Goal: Task Accomplishment & Management: Manage account settings

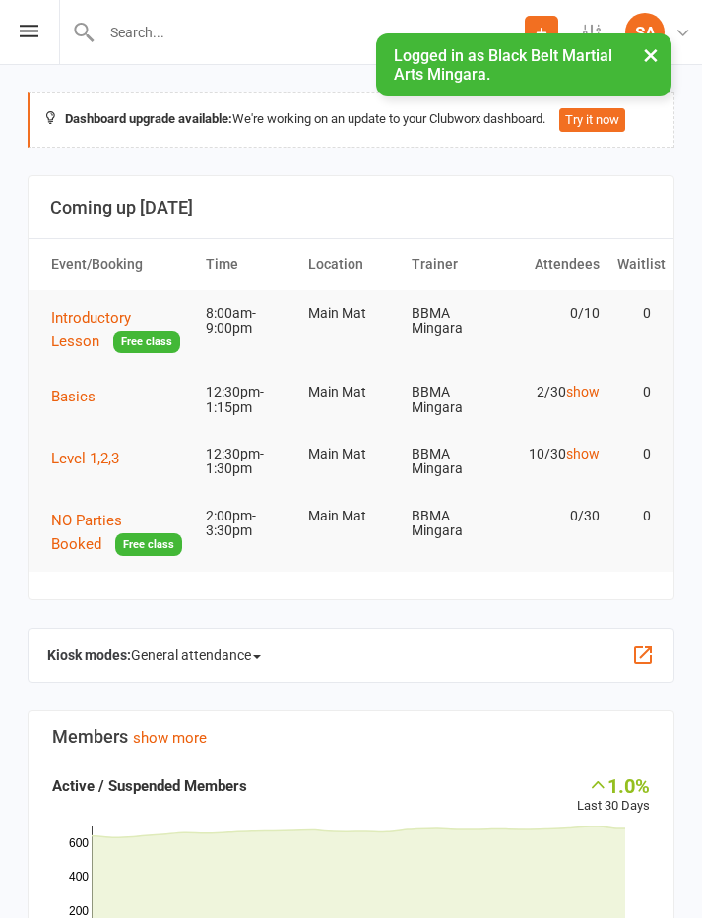
click at [96, 450] on span "Level 1,2,3" at bounding box center [85, 459] width 68 height 18
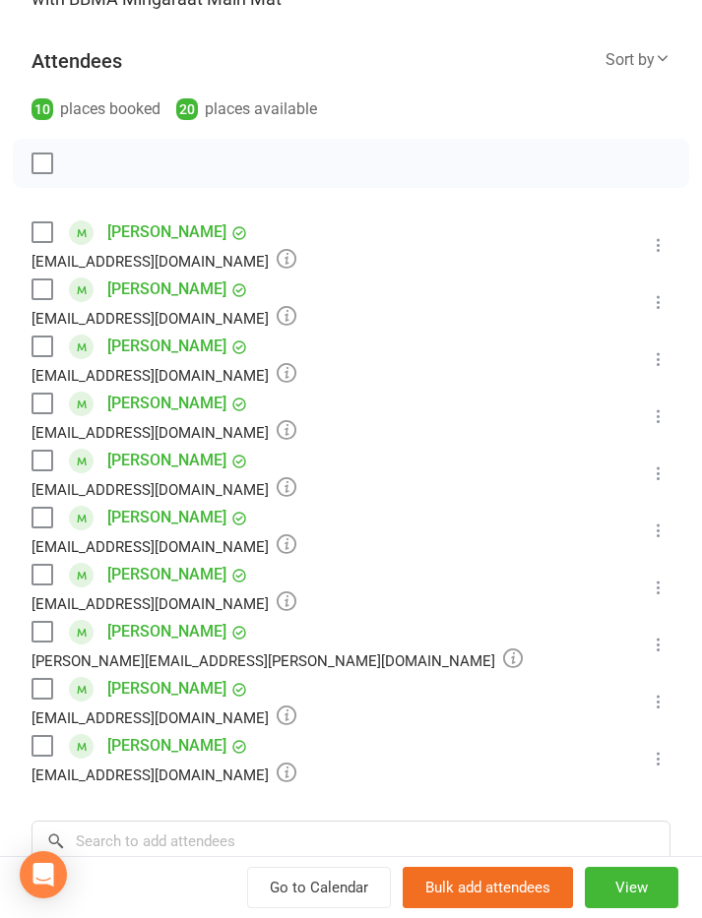
scroll to position [237, 0]
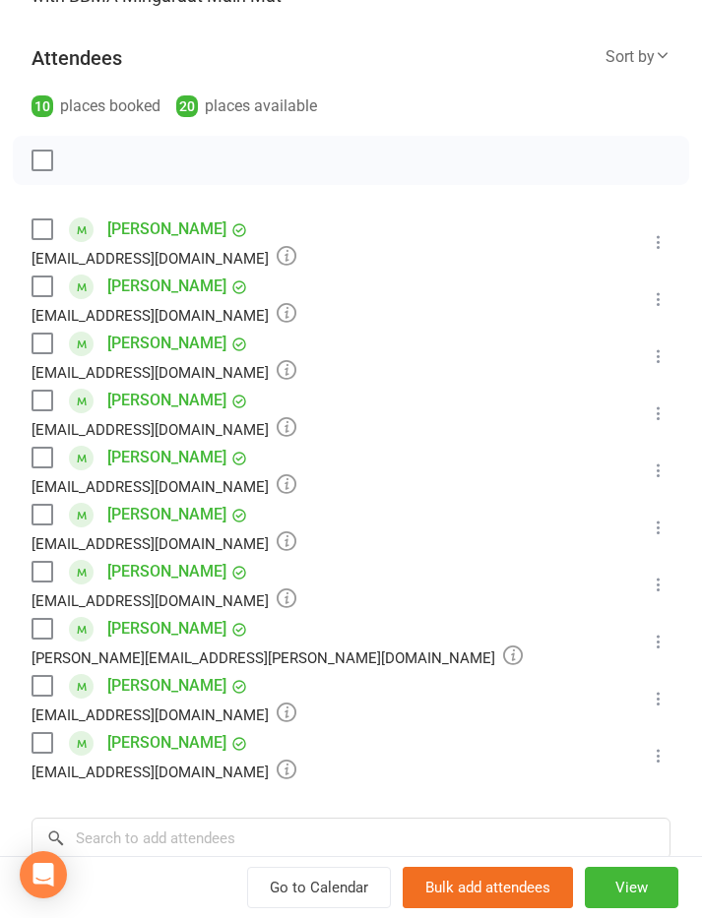
click at [663, 702] on icon at bounding box center [659, 699] width 20 height 20
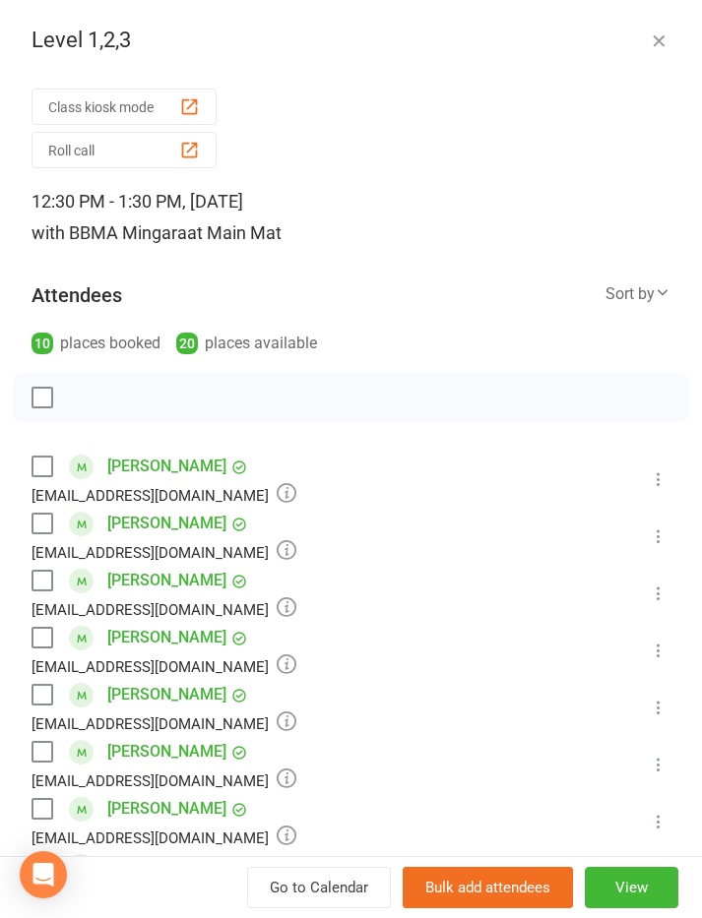
scroll to position [0, 0]
click at [660, 41] on icon "button" at bounding box center [659, 41] width 20 height 20
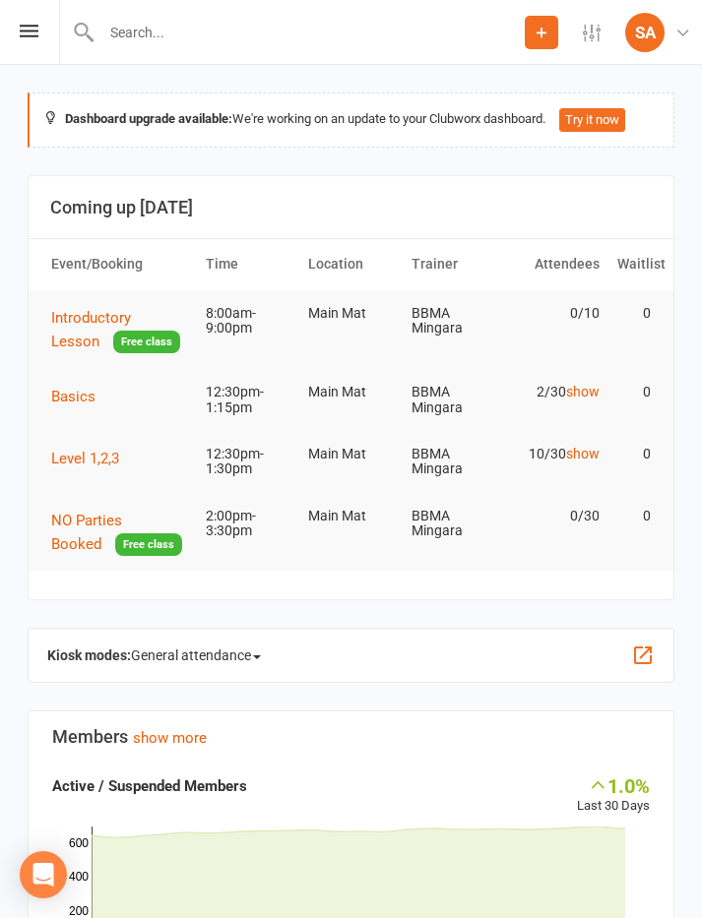
click at [71, 394] on span "Basics" at bounding box center [73, 397] width 44 height 18
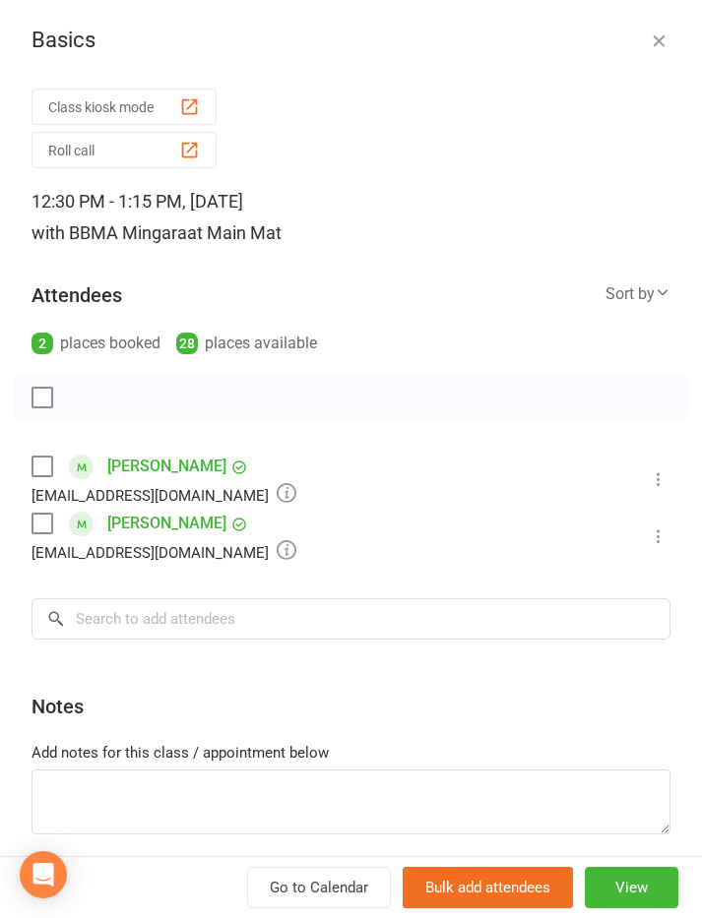
click at [660, 46] on icon "button" at bounding box center [659, 41] width 20 height 20
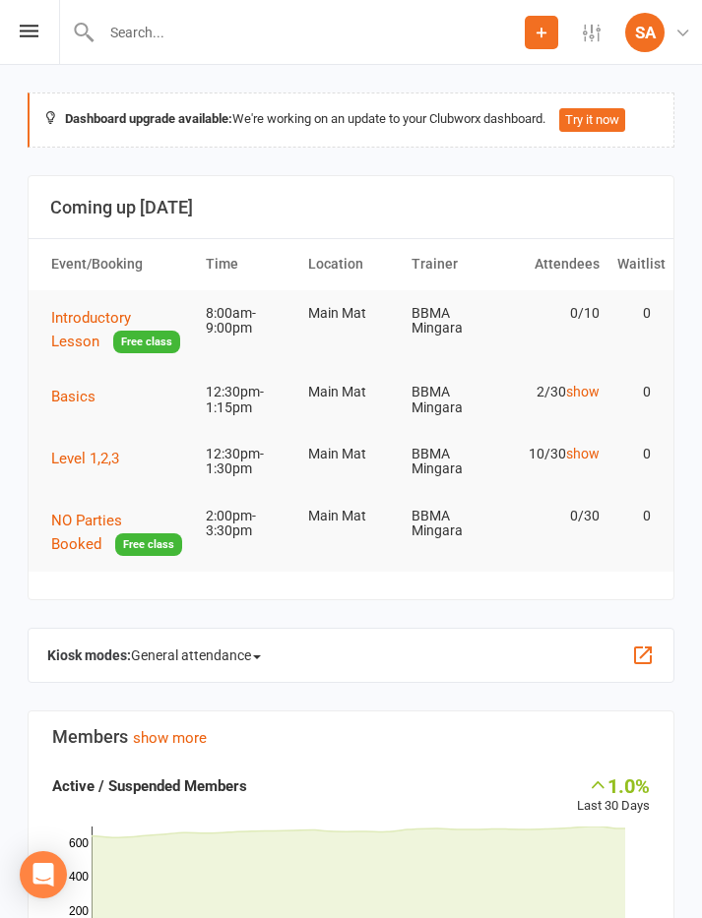
click at [97, 464] on span "Level 1,2,3" at bounding box center [85, 459] width 68 height 18
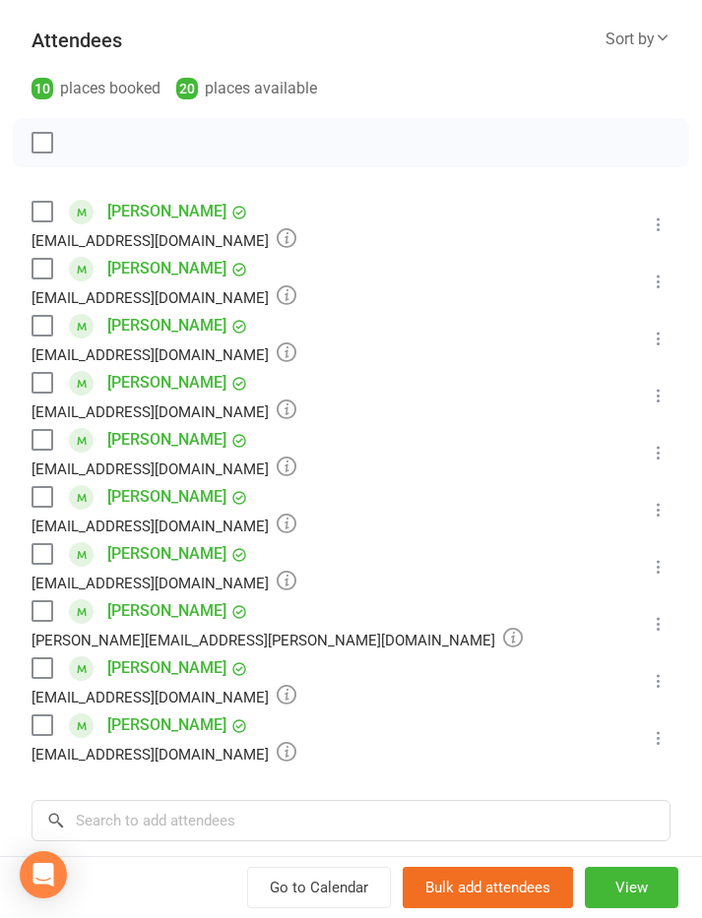
scroll to position [256, 0]
click at [327, 814] on input "search" at bounding box center [350, 819] width 639 height 41
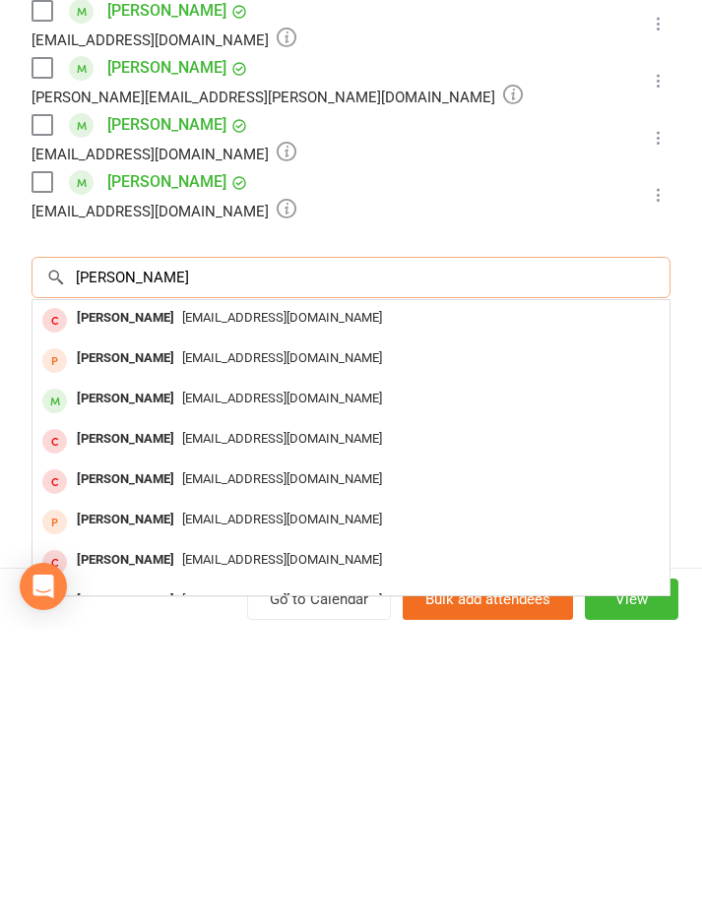
scroll to position [0, 0]
type input "[PERSON_NAME]"
click at [105, 593] on div "[PERSON_NAME]" at bounding box center [125, 607] width 113 height 29
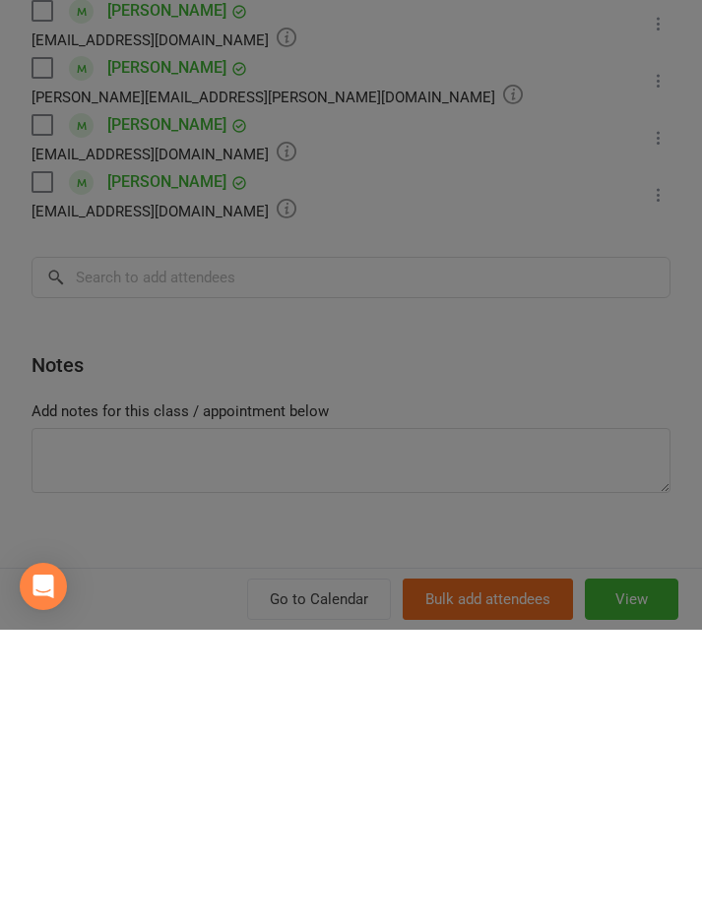
scroll to position [505, 0]
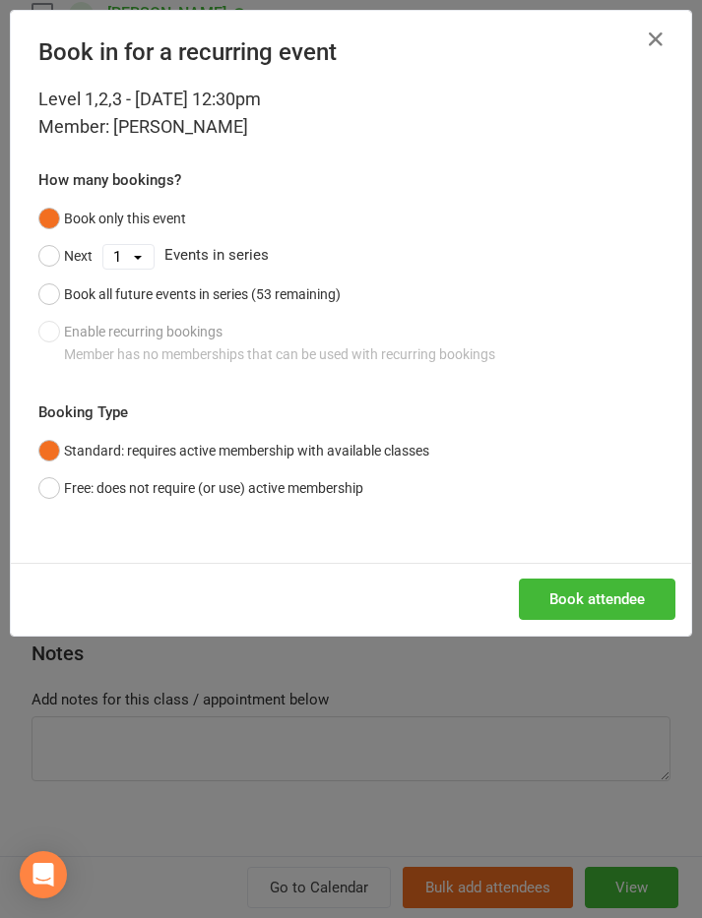
click at [596, 599] on button "Book attendee" at bounding box center [597, 599] width 157 height 41
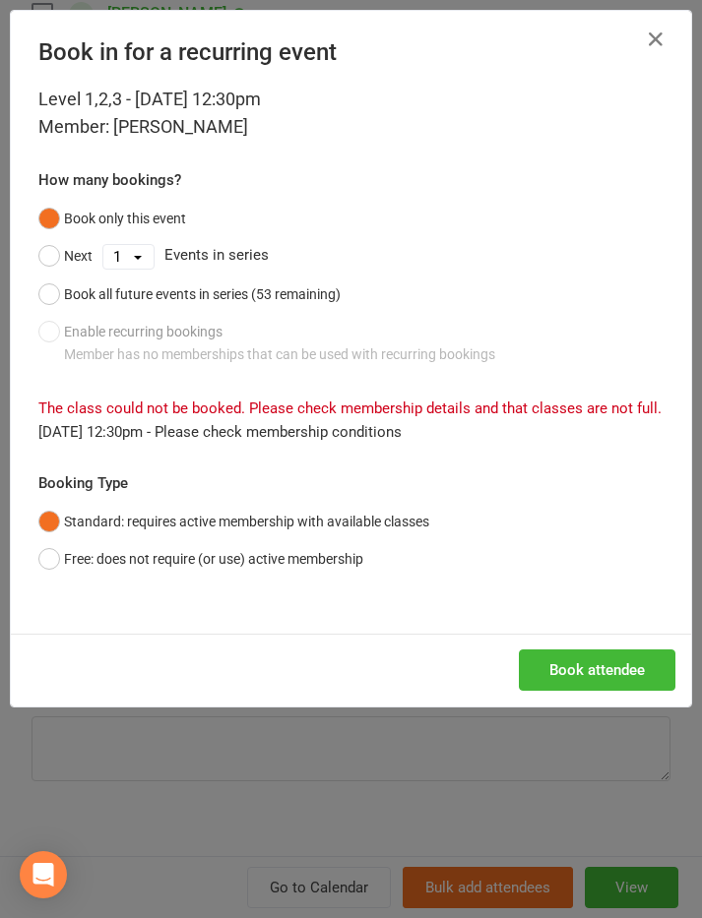
click at [50, 556] on button "Free: does not require (or use) active membership" at bounding box center [200, 558] width 325 height 37
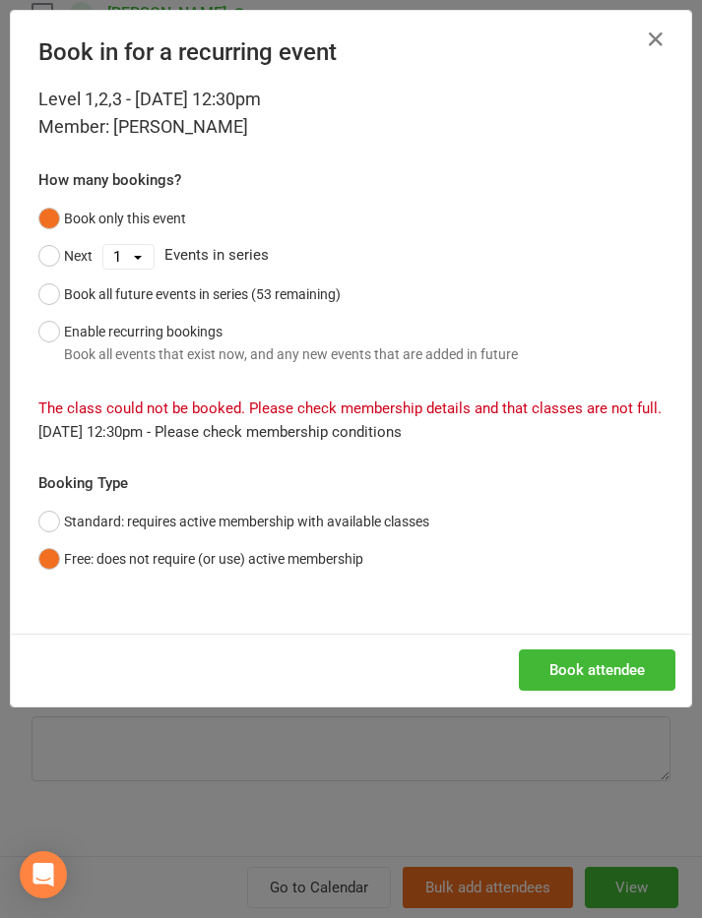
click at [607, 674] on button "Book attendee" at bounding box center [597, 670] width 157 height 41
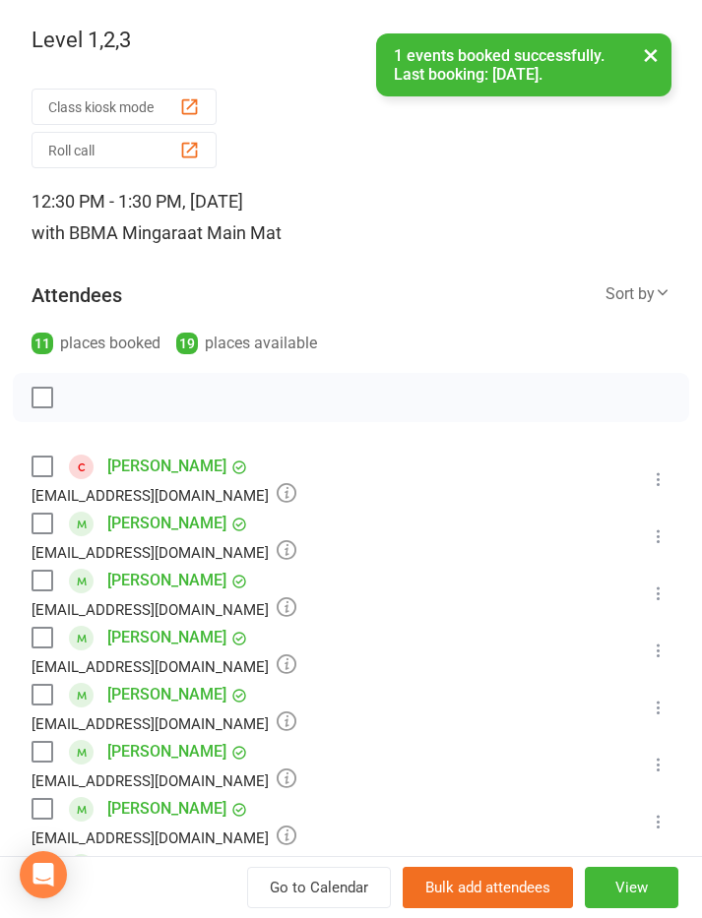
scroll to position [0, 0]
click at [647, 56] on button "×" at bounding box center [650, 54] width 35 height 42
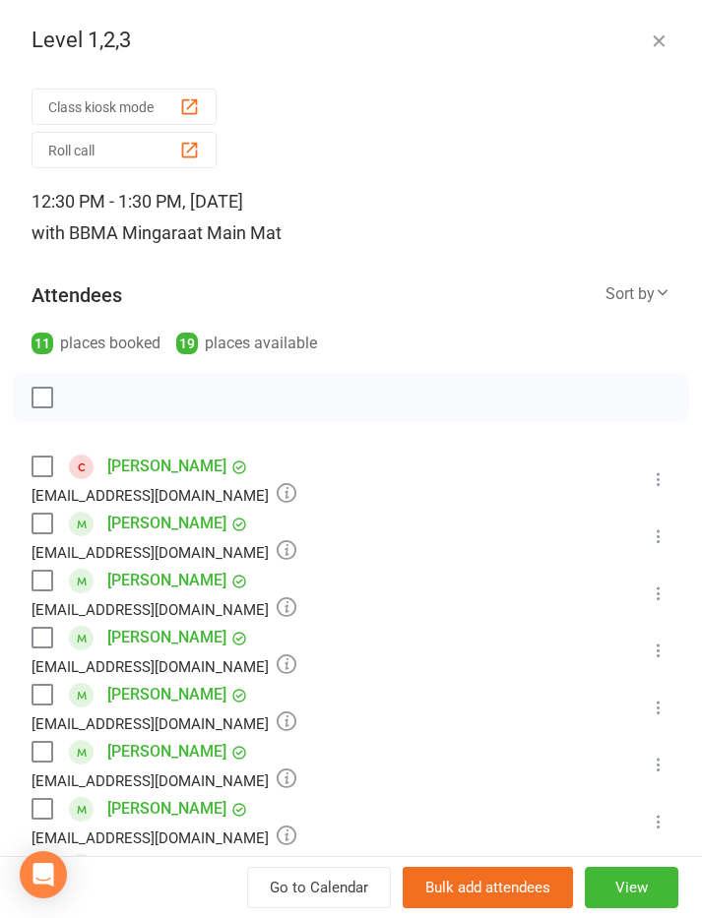
click at [662, 43] on icon "button" at bounding box center [659, 41] width 20 height 20
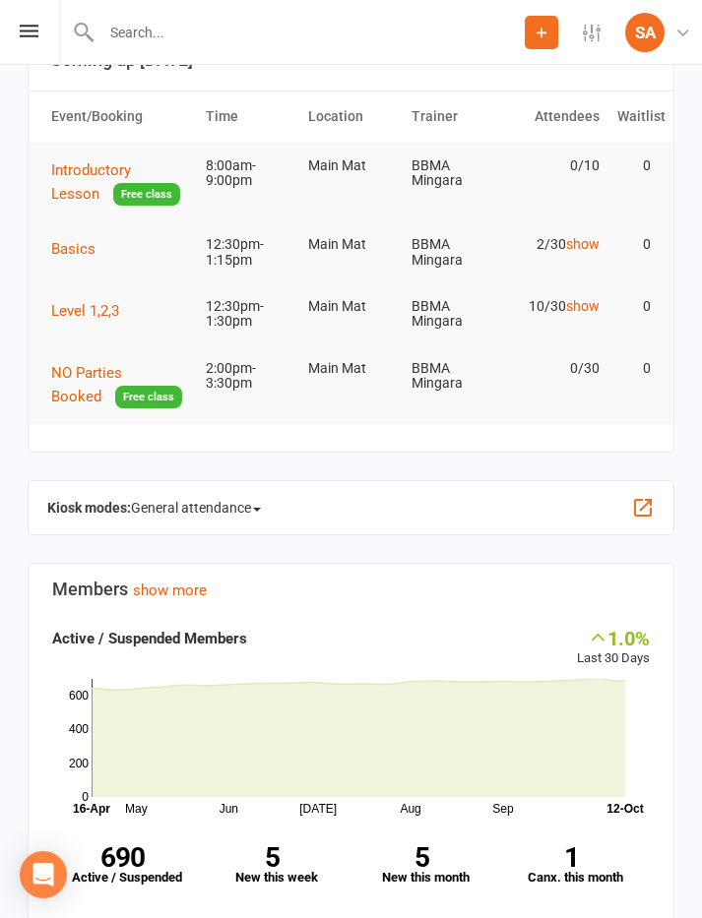
click at [62, 237] on button "Basics" at bounding box center [80, 249] width 58 height 24
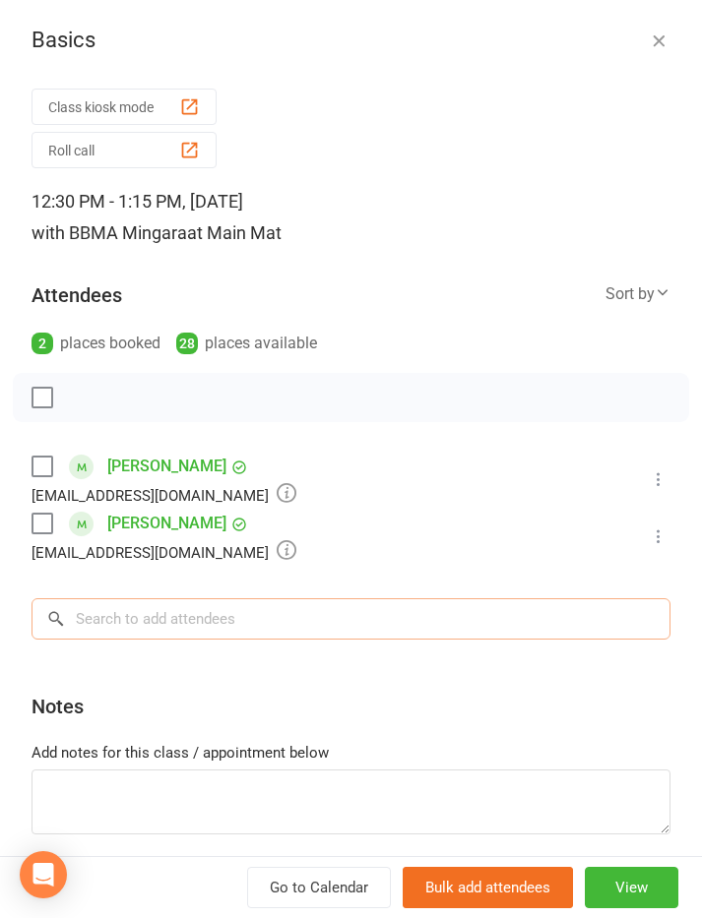
click at [444, 625] on input "search" at bounding box center [350, 618] width 639 height 41
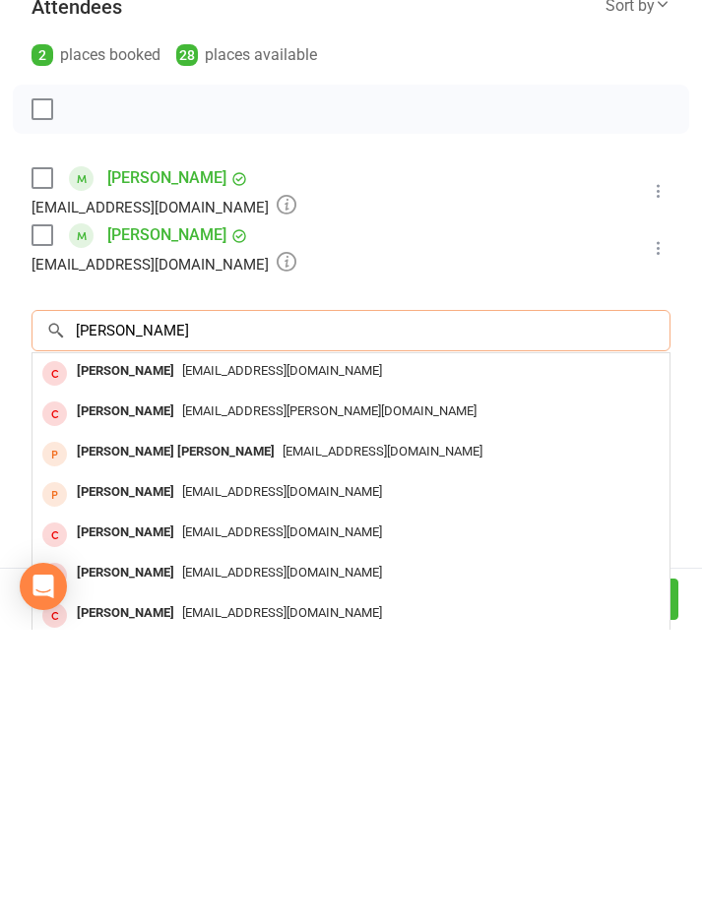
type input "[PERSON_NAME]"
click at [115, 646] on div "[PERSON_NAME]" at bounding box center [125, 660] width 113 height 29
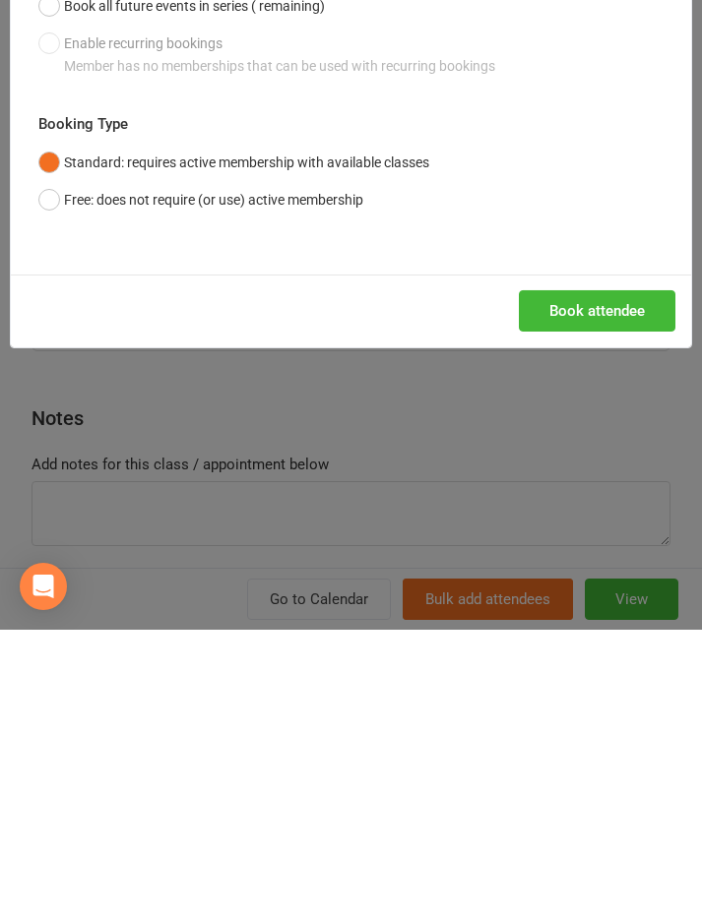
scroll to position [453, 0]
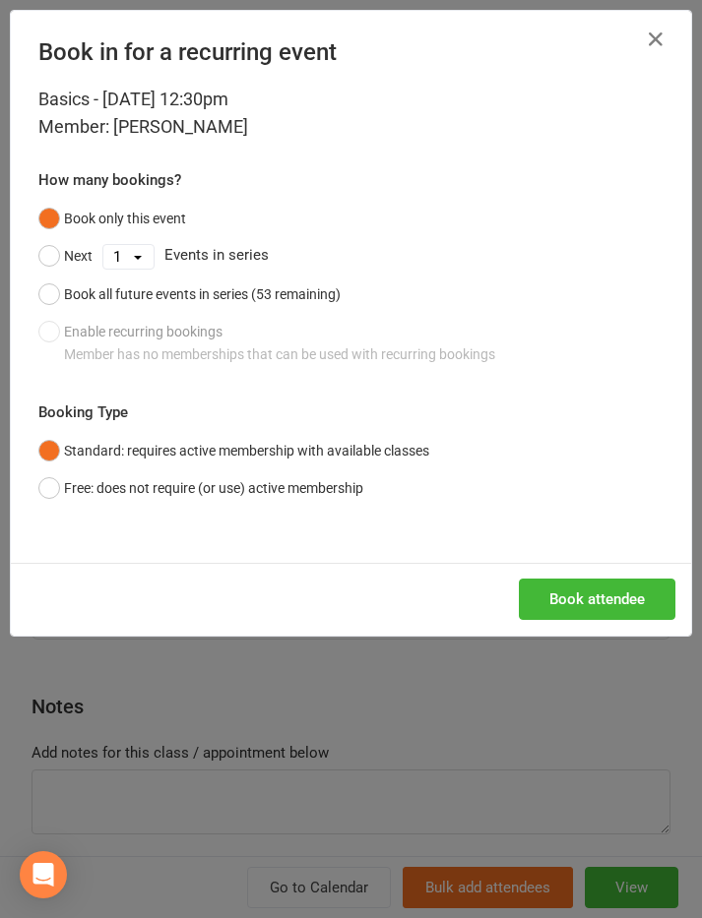
click at [54, 484] on button "Free: does not require (or use) active membership" at bounding box center [200, 488] width 325 height 37
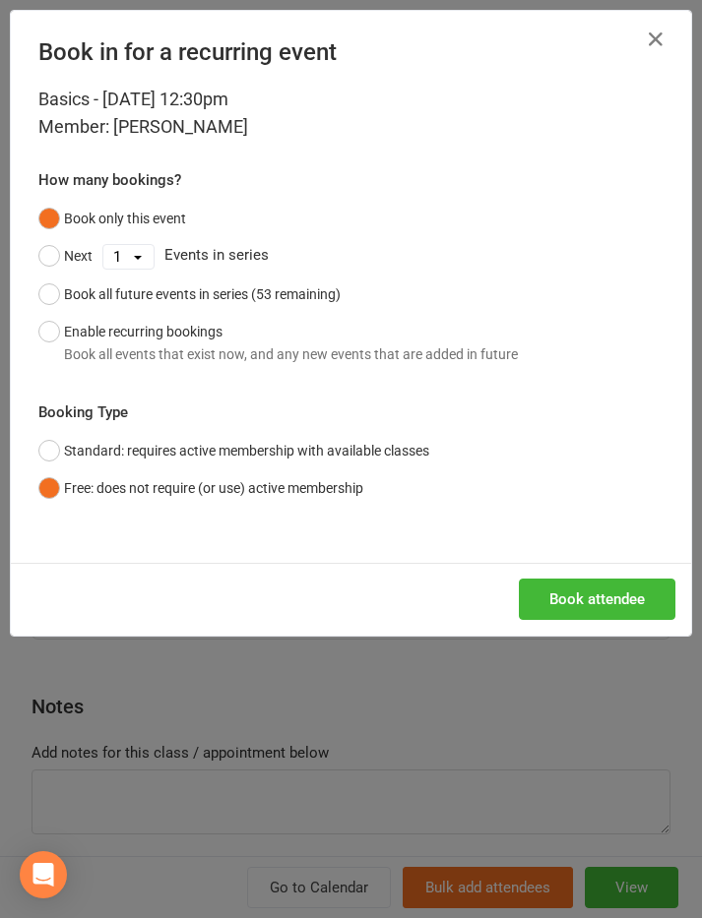
click at [581, 591] on button "Book attendee" at bounding box center [597, 599] width 157 height 41
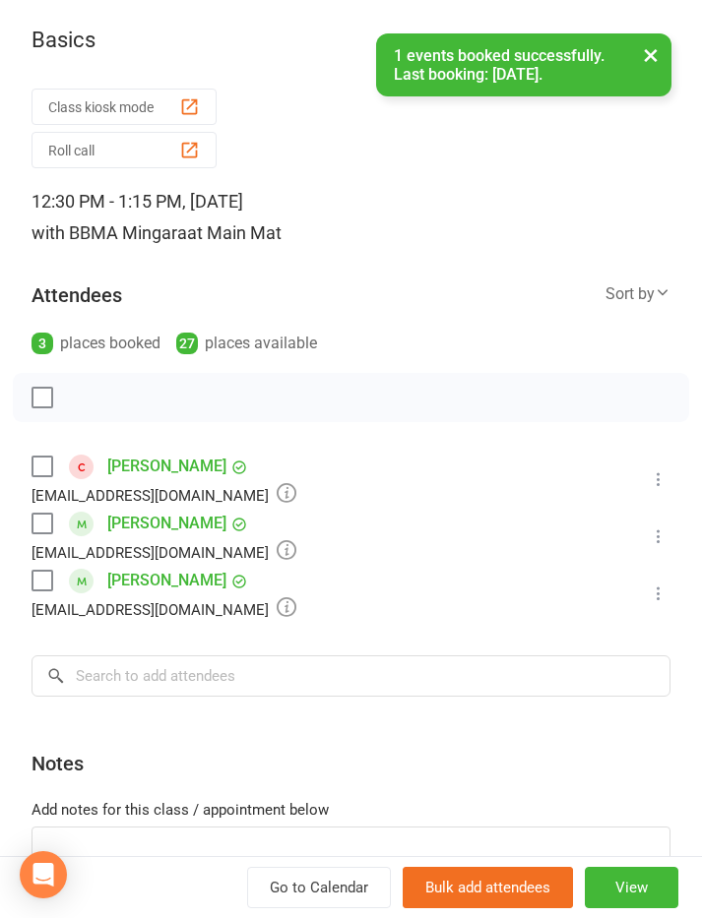
click at [664, 474] on icon at bounding box center [659, 480] width 20 height 20
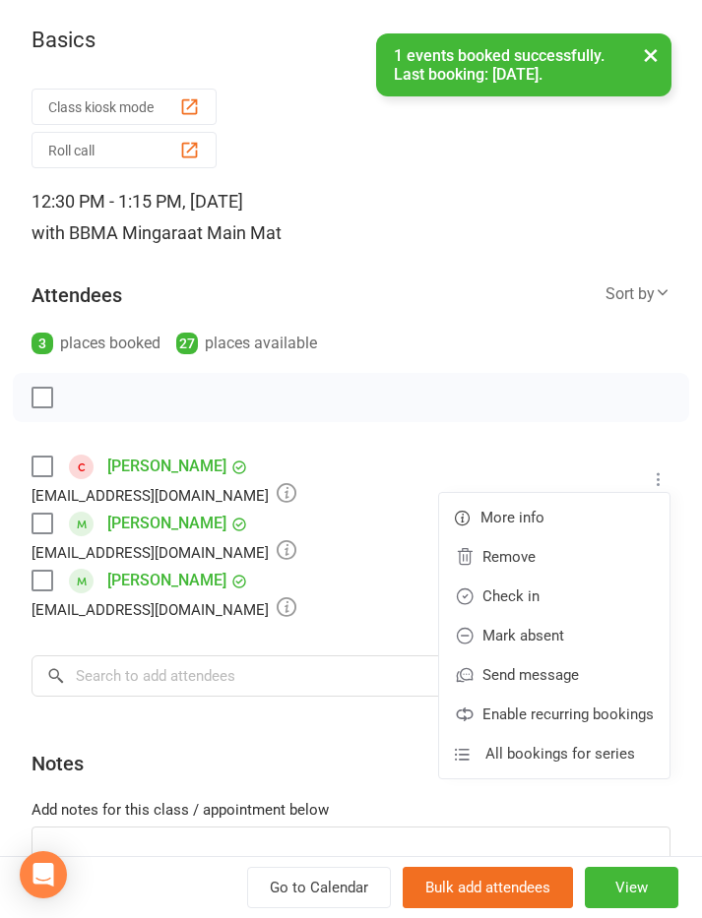
click at [554, 602] on link "Check in" at bounding box center [554, 596] width 230 height 39
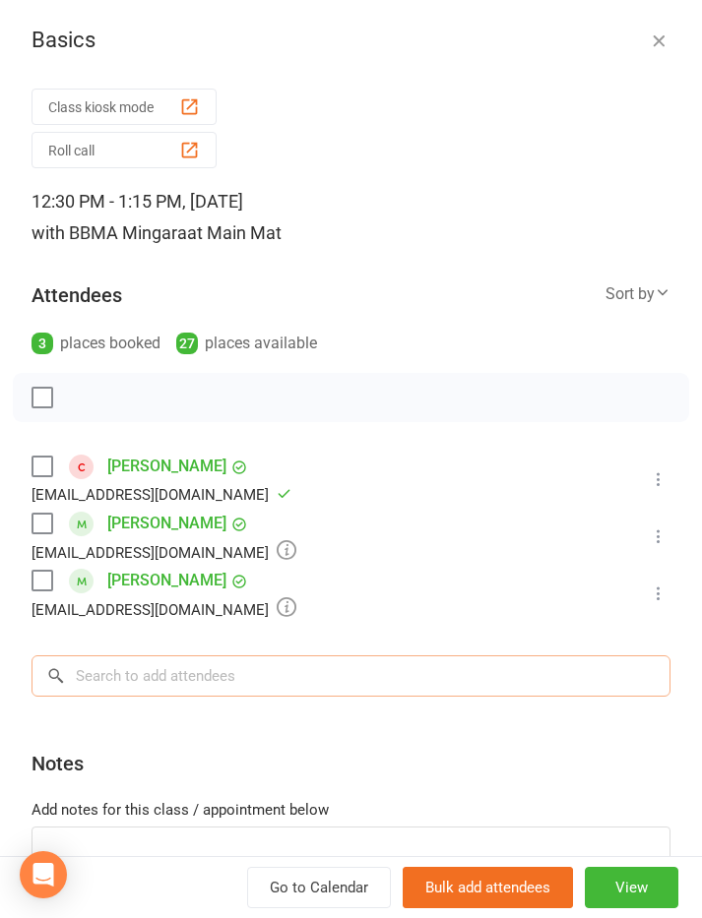
click at [482, 664] on input "search" at bounding box center [350, 676] width 639 height 41
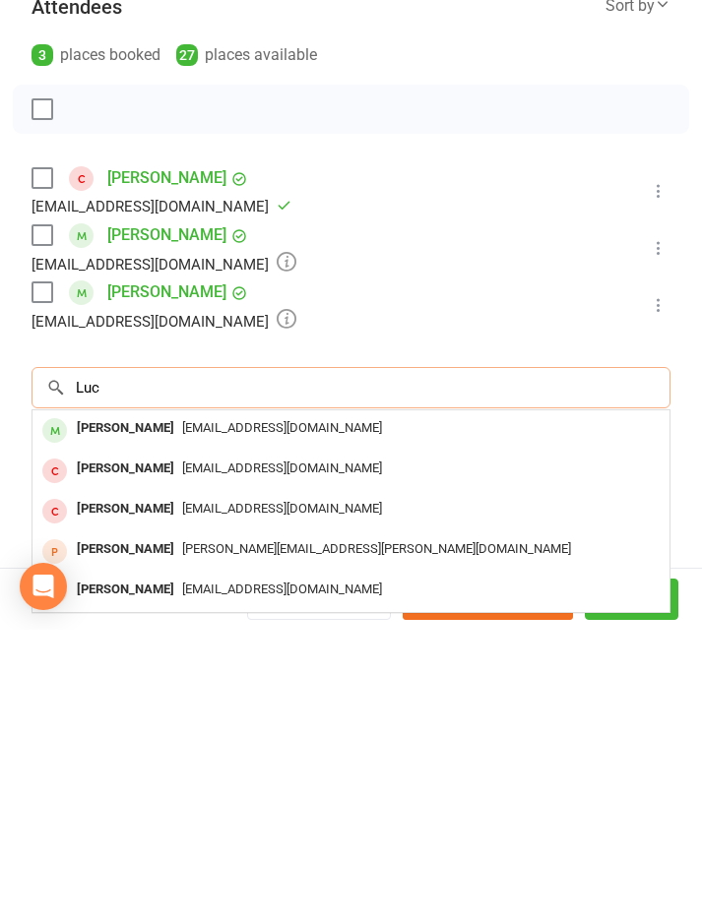
type input "Luc"
click at [128, 703] on div "[PERSON_NAME]" at bounding box center [125, 717] width 113 height 29
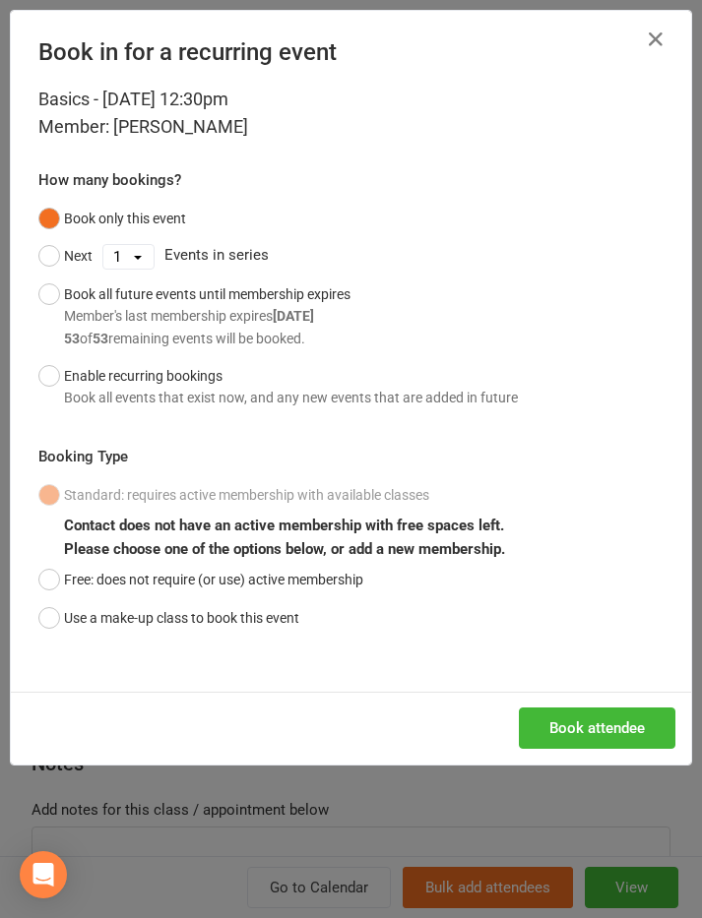
click at [593, 725] on button "Book attendee" at bounding box center [597, 728] width 157 height 41
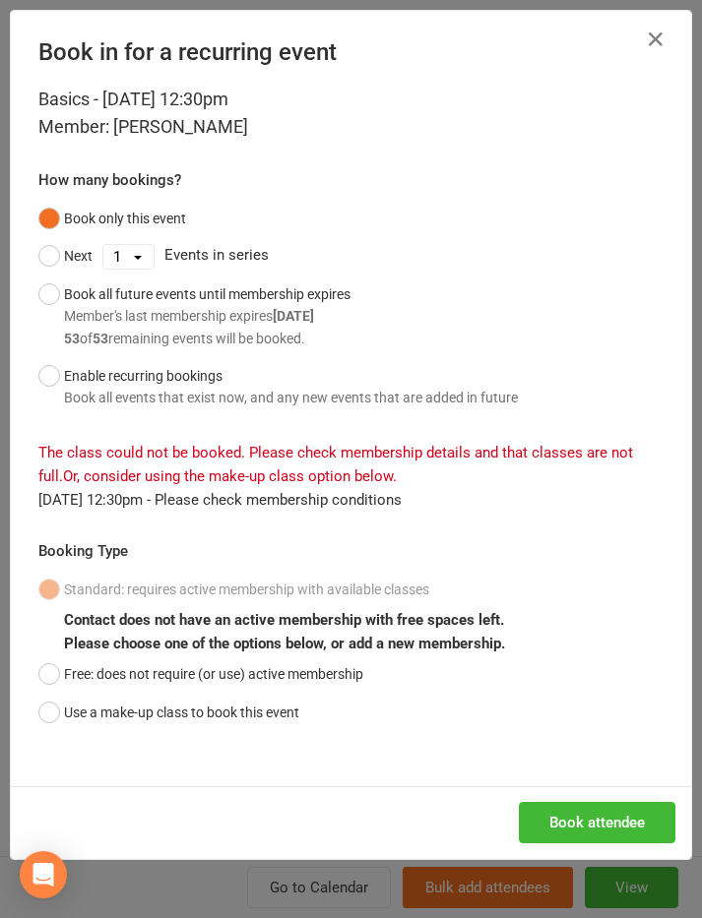
click at [52, 706] on button "Use a make-up class to book this event" at bounding box center [168, 712] width 261 height 37
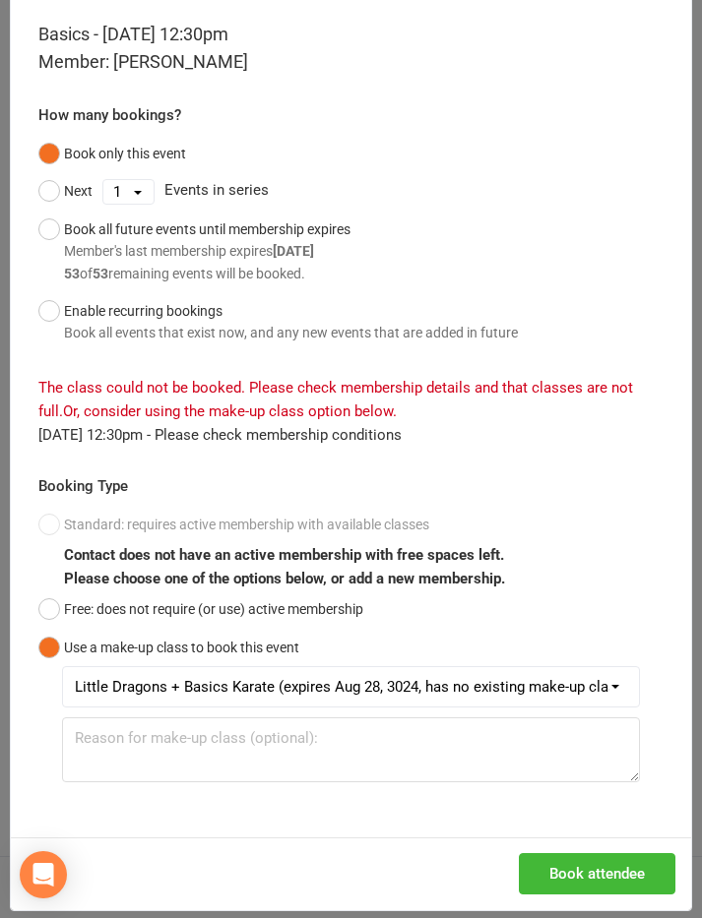
scroll to position [64, 0]
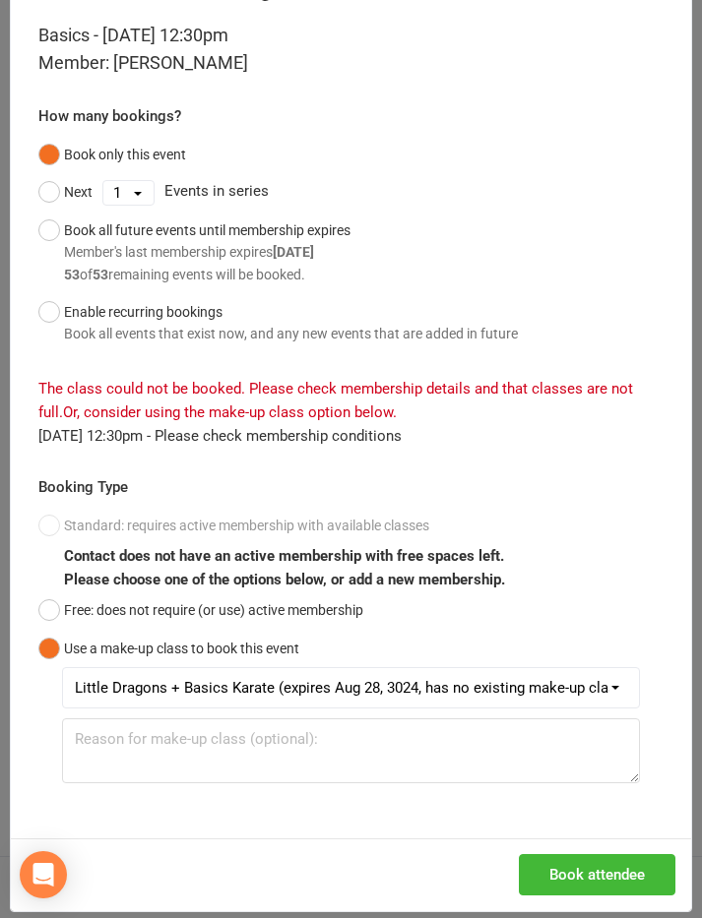
click at [607, 869] on button "Book attendee" at bounding box center [597, 874] width 157 height 41
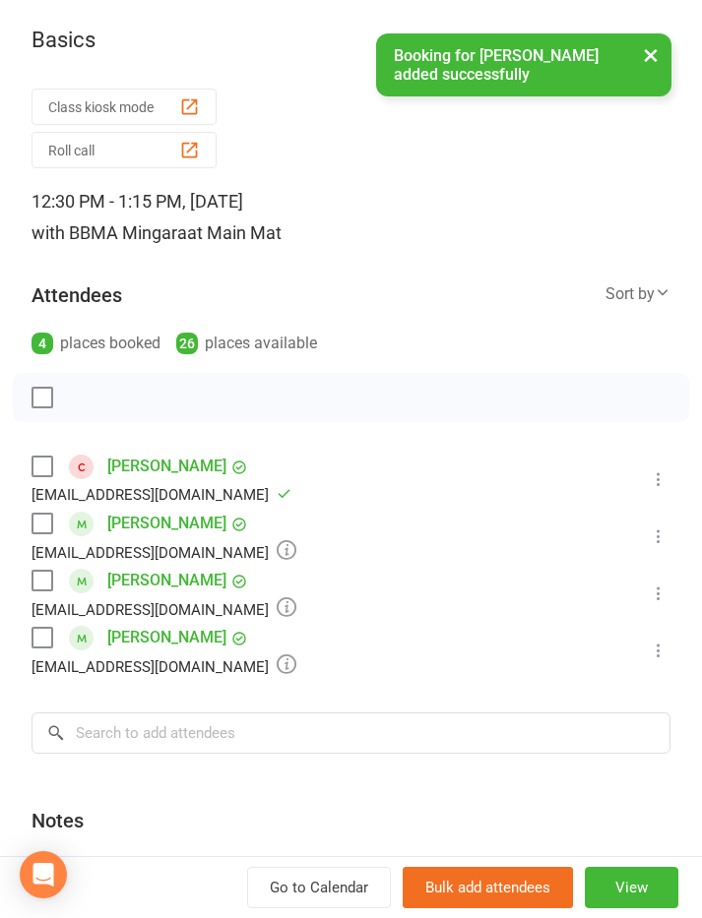
click at [669, 640] on button at bounding box center [659, 651] width 24 height 24
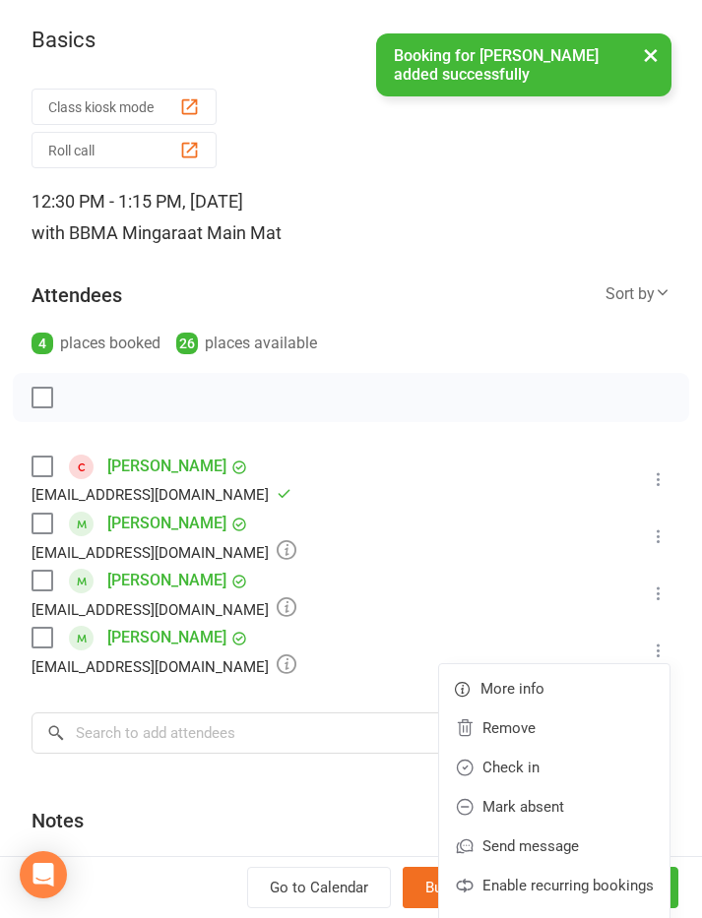
click at [551, 770] on link "Check in" at bounding box center [554, 767] width 230 height 39
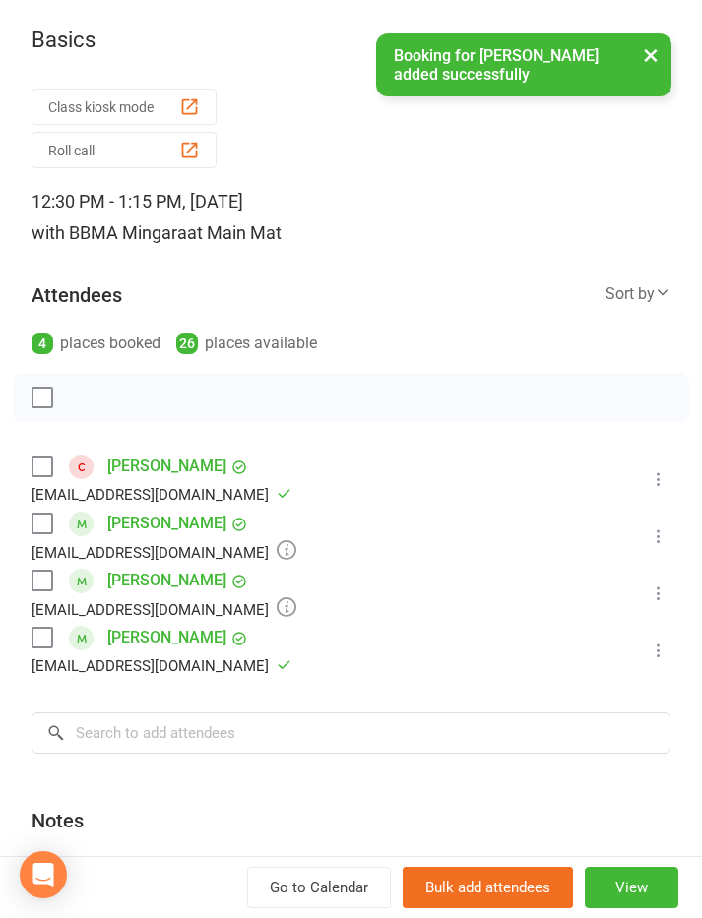
click at [654, 590] on icon at bounding box center [659, 594] width 20 height 20
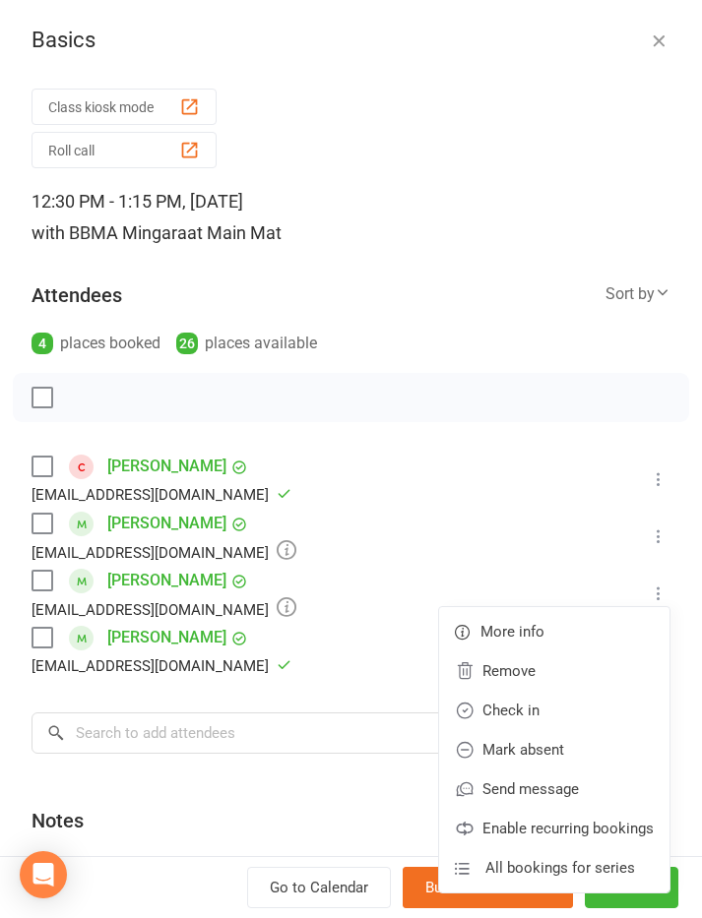
click at [559, 715] on link "Check in" at bounding box center [554, 710] width 230 height 39
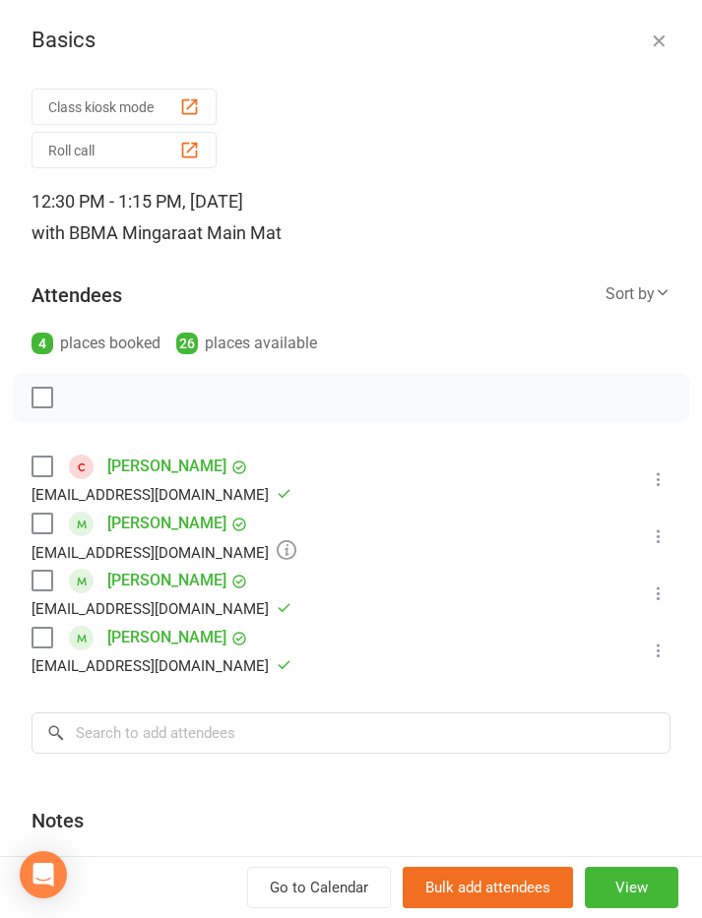
click at [643, 22] on div "Basics Class kiosk mode Roll call 12:30 PM - 1:15 PM, [DATE] with BBMA Mingara …" at bounding box center [351, 459] width 702 height 918
click at [650, 14] on div "Basics Class kiosk mode Roll call 12:30 PM - 1:15 PM, [DATE] with BBMA Mingara …" at bounding box center [351, 459] width 702 height 918
click at [666, 35] on icon "button" at bounding box center [659, 41] width 20 height 20
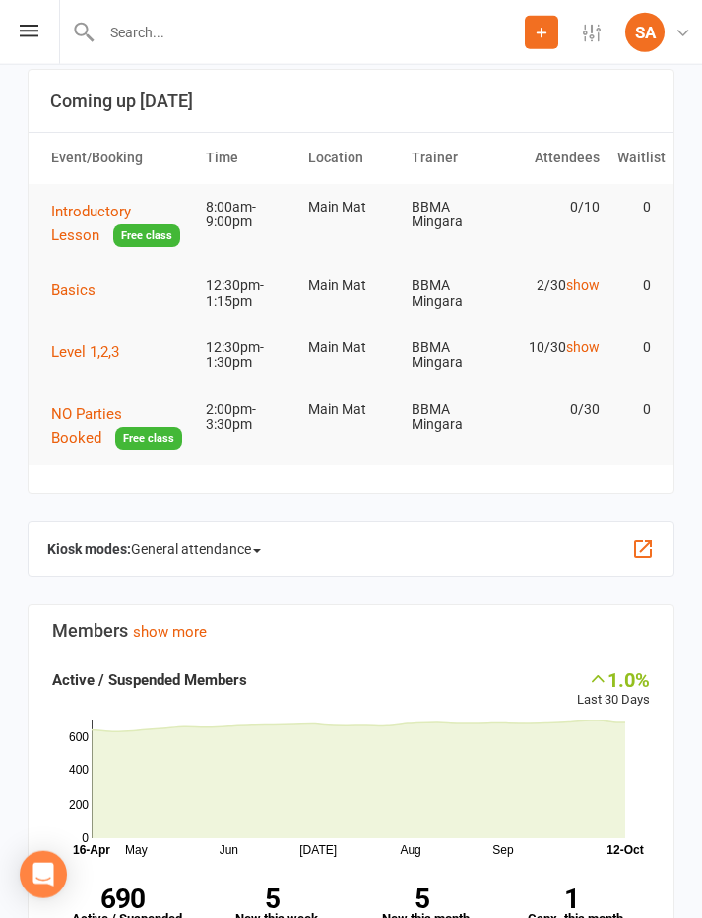
scroll to position [0, 0]
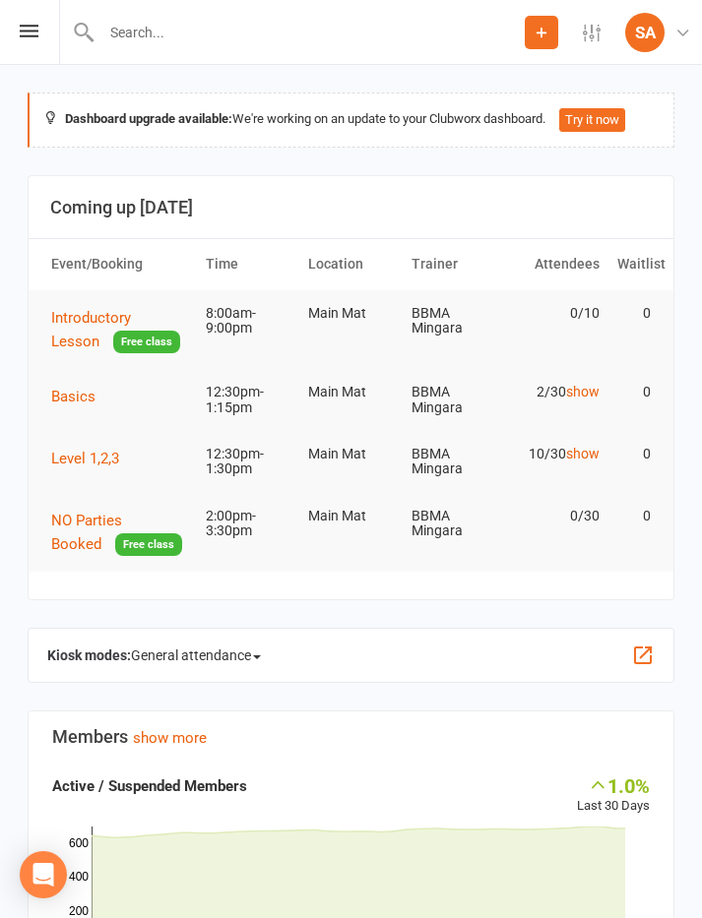
click at [86, 457] on span "Level 1,2,3" at bounding box center [85, 459] width 68 height 18
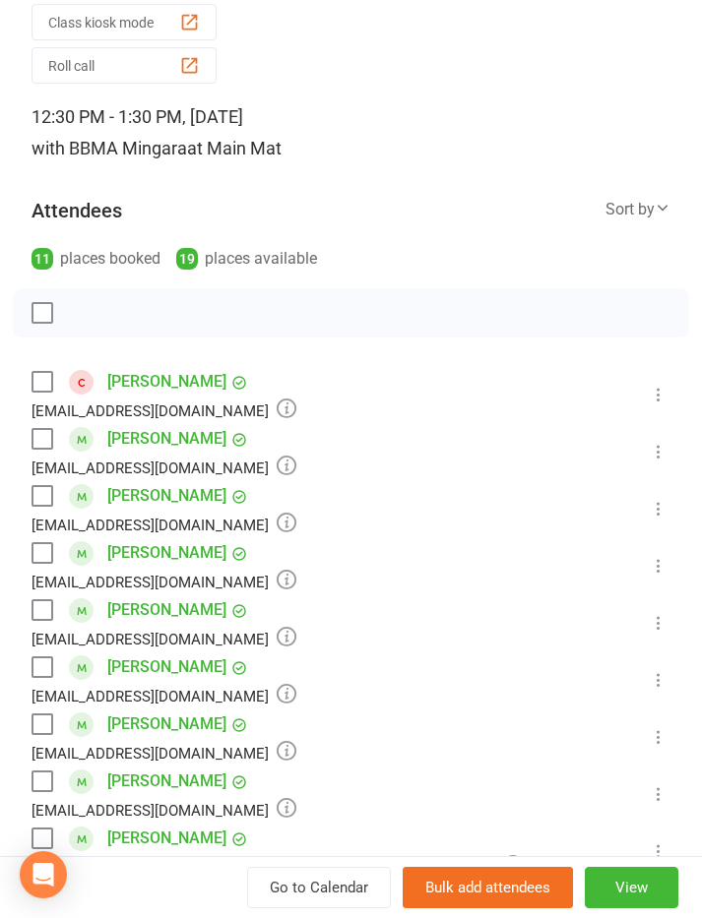
scroll to position [87, 0]
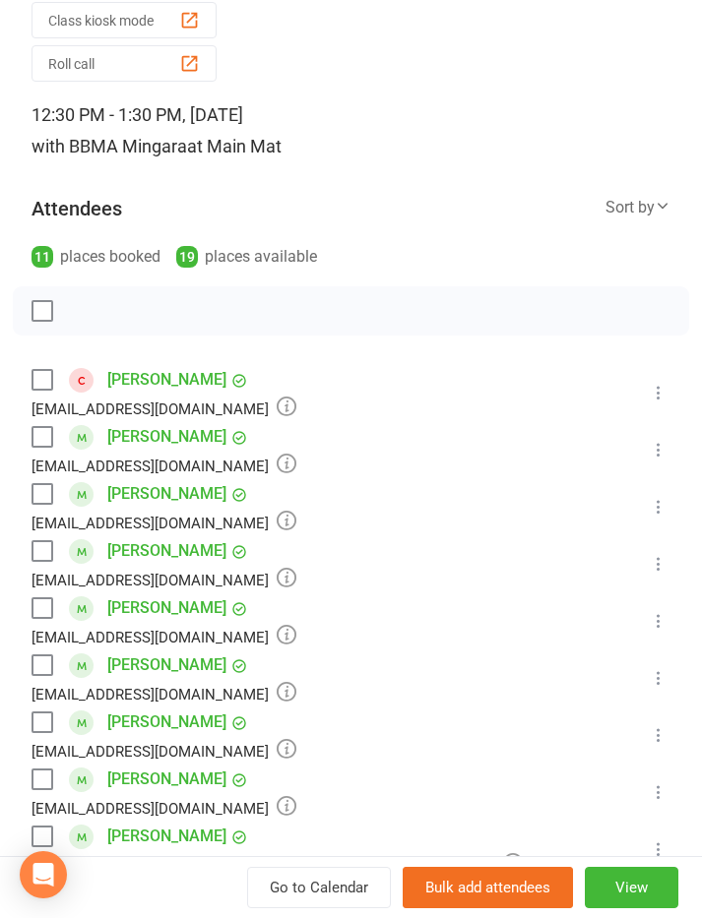
click at [658, 391] on icon at bounding box center [659, 393] width 20 height 20
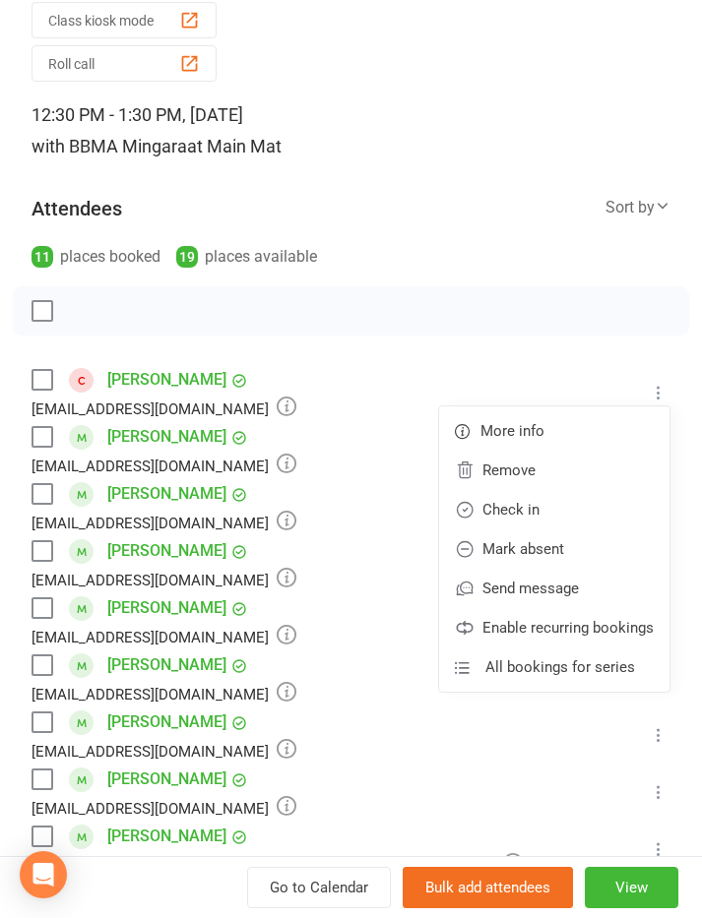
click at [553, 514] on link "Check in" at bounding box center [554, 509] width 230 height 39
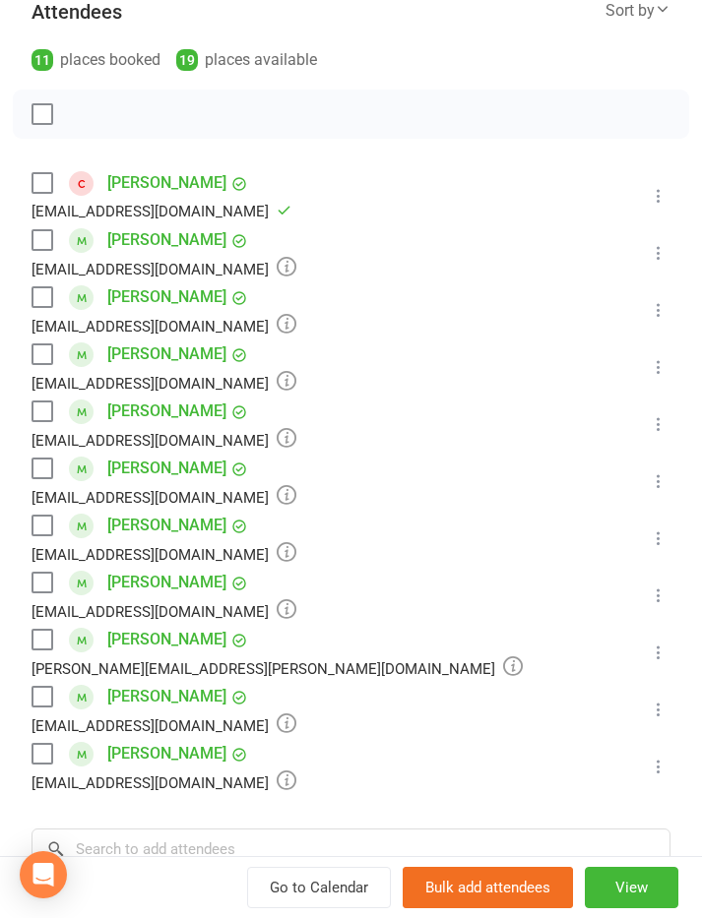
scroll to position [291, 0]
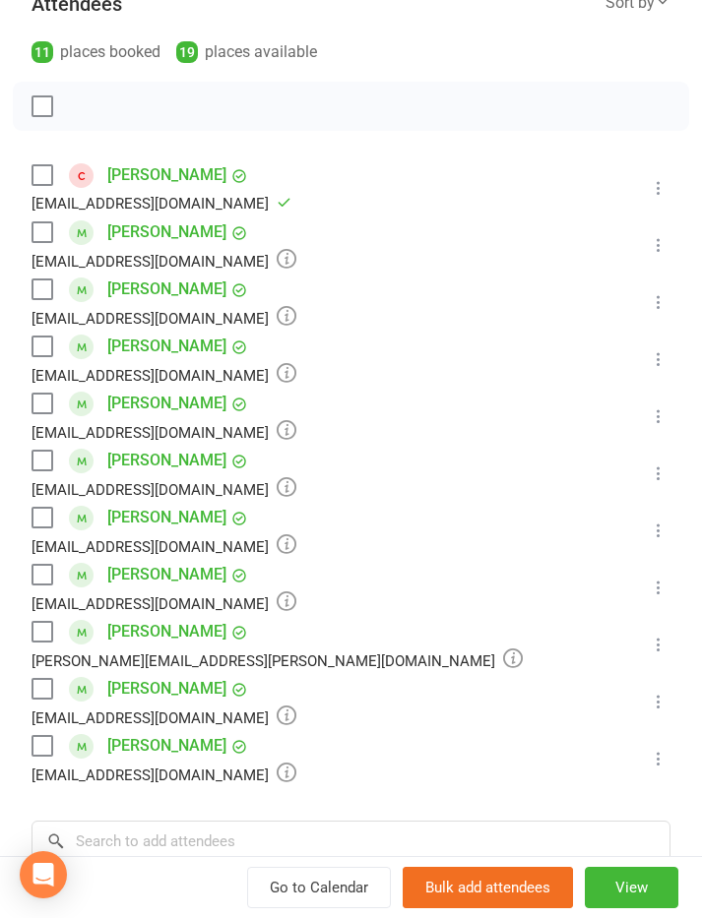
click at [660, 762] on icon at bounding box center [659, 759] width 20 height 20
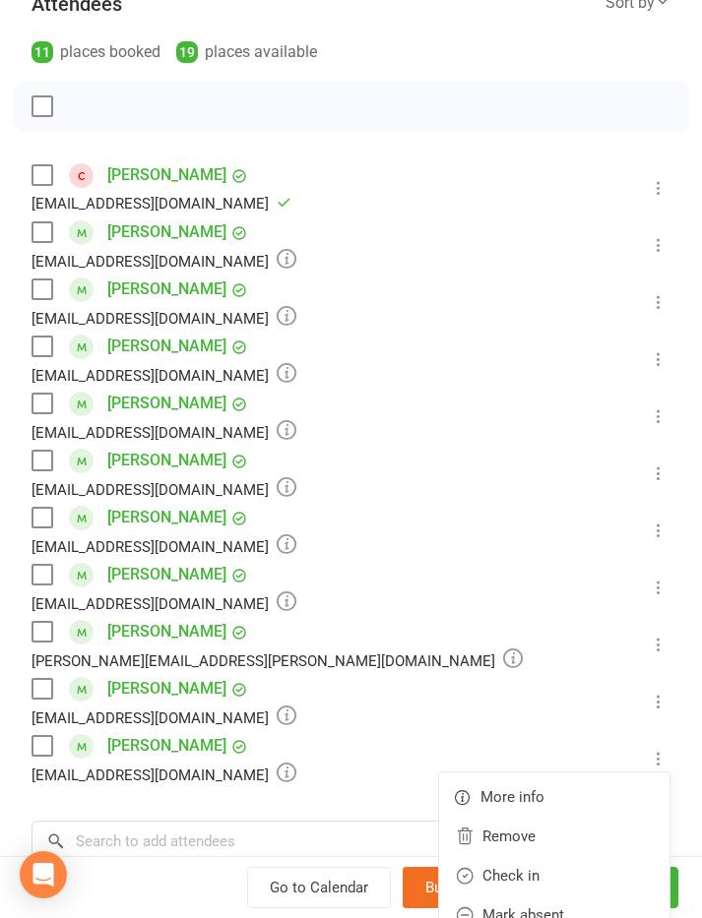
click at [561, 874] on link "Check in" at bounding box center [554, 875] width 230 height 39
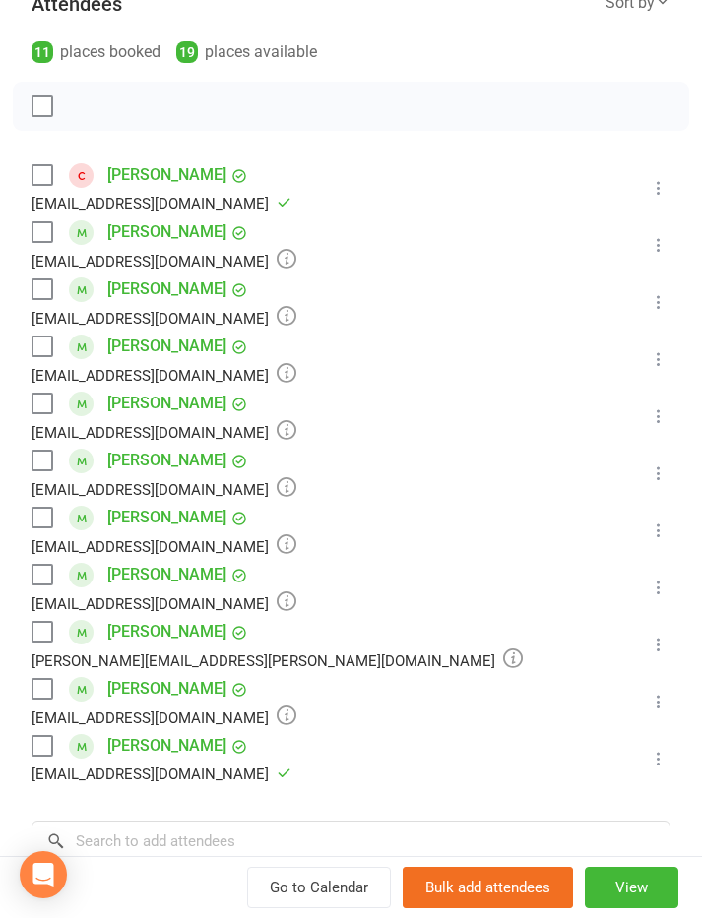
click at [661, 697] on icon at bounding box center [659, 702] width 20 height 20
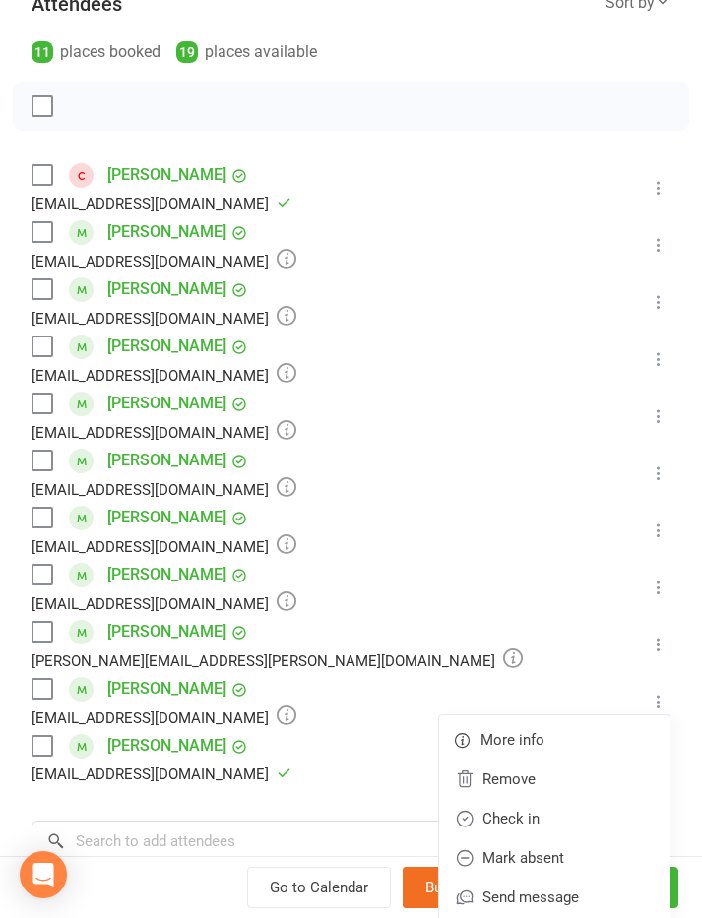
click at [546, 820] on link "Check in" at bounding box center [554, 818] width 230 height 39
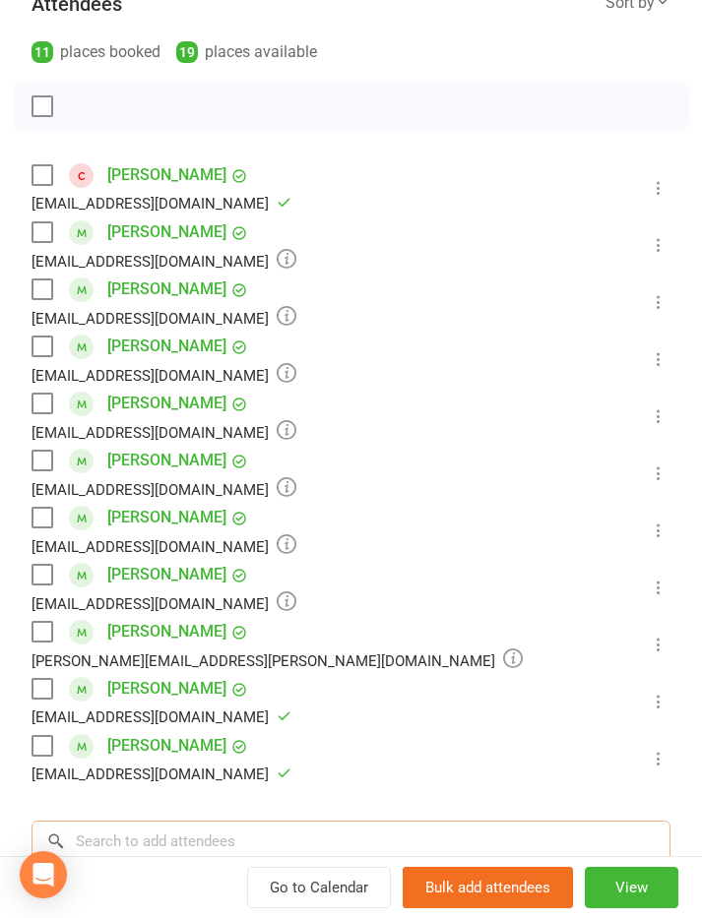
click at [131, 843] on input "search" at bounding box center [350, 841] width 639 height 41
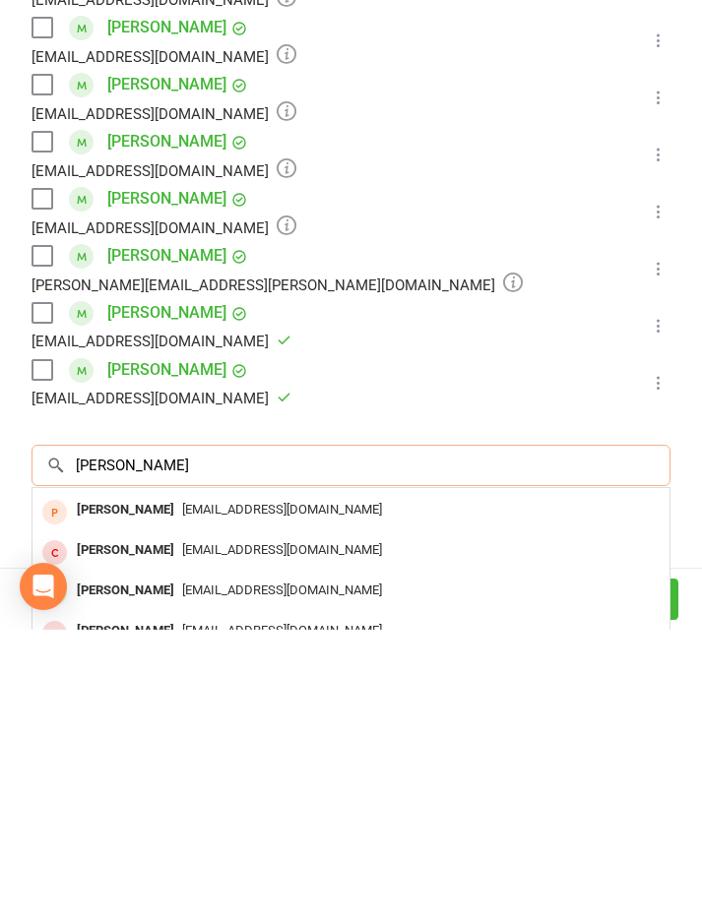
scroll to position [43, 0]
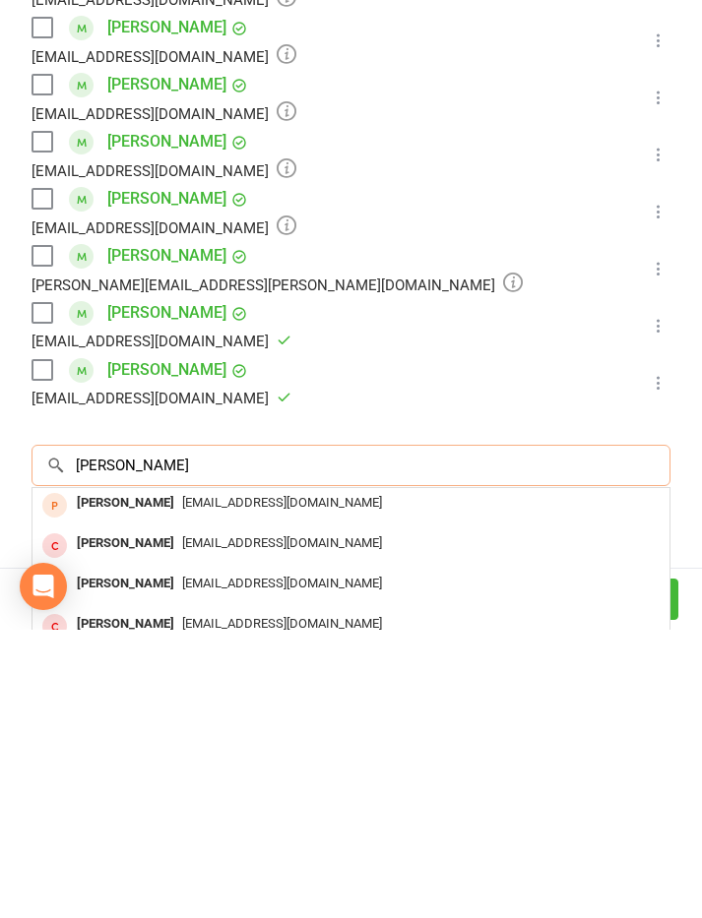
type input "[PERSON_NAME]"
click at [128, 858] on div "[PERSON_NAME]" at bounding box center [125, 872] width 113 height 29
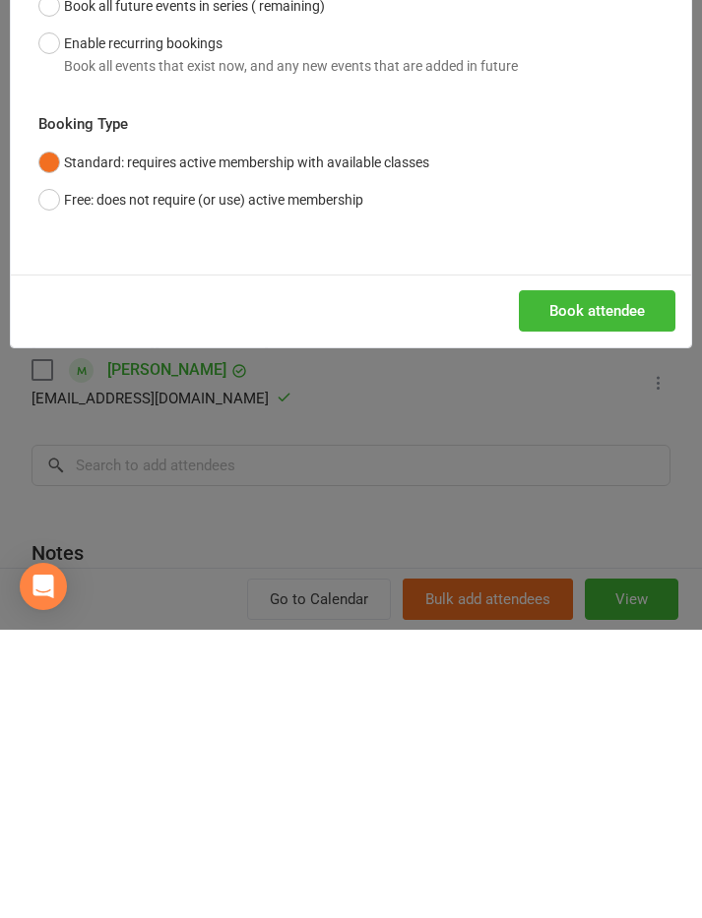
scroll to position [528, 0]
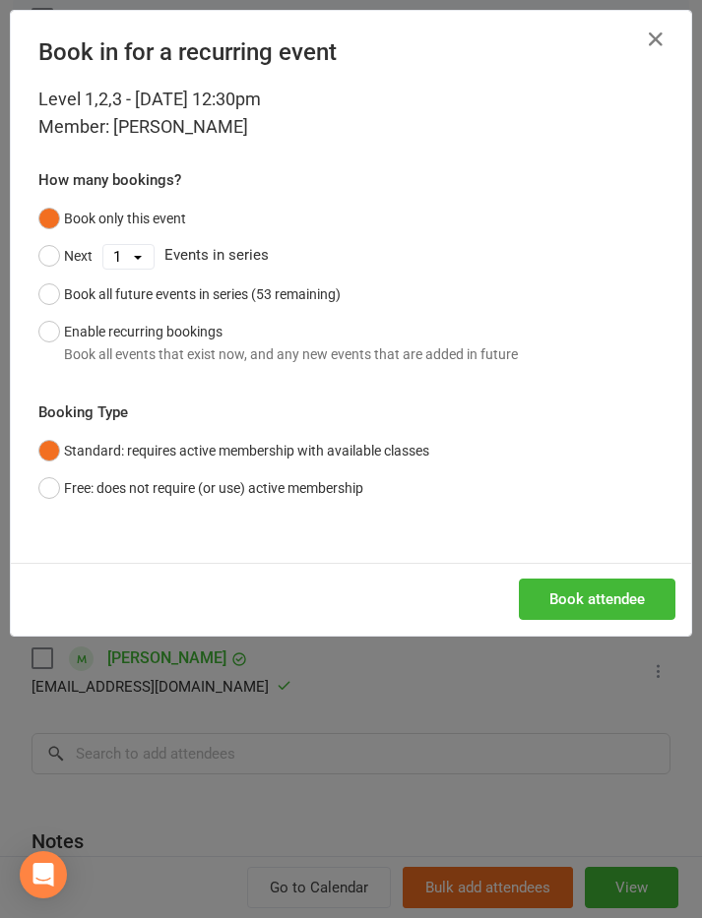
click at [597, 600] on button "Book attendee" at bounding box center [597, 599] width 157 height 41
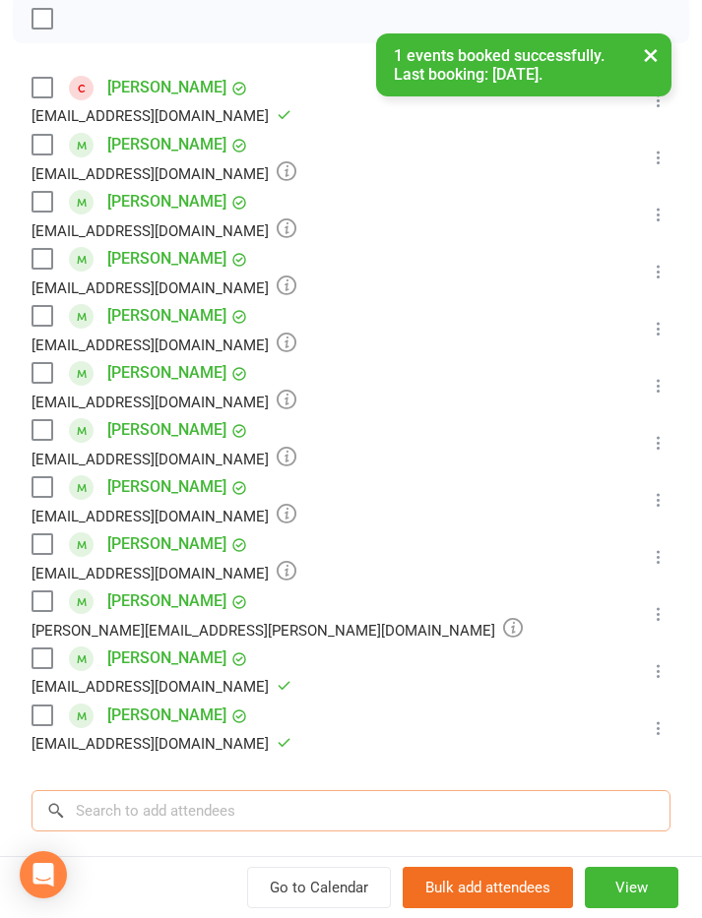
click at [144, 807] on input "search" at bounding box center [350, 810] width 639 height 41
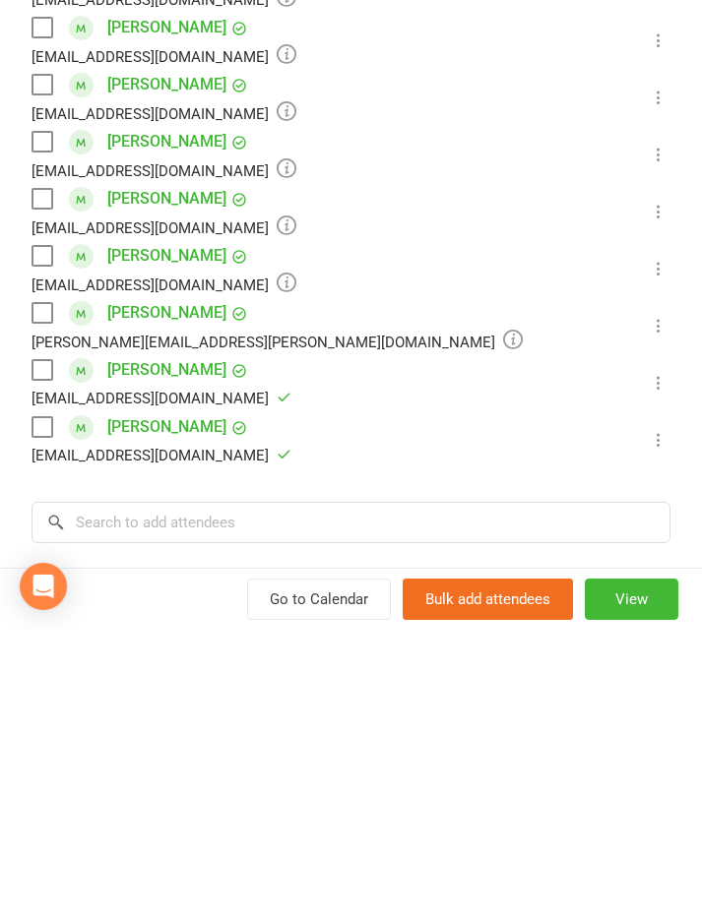
click at [665, 545] on button at bounding box center [659, 557] width 24 height 24
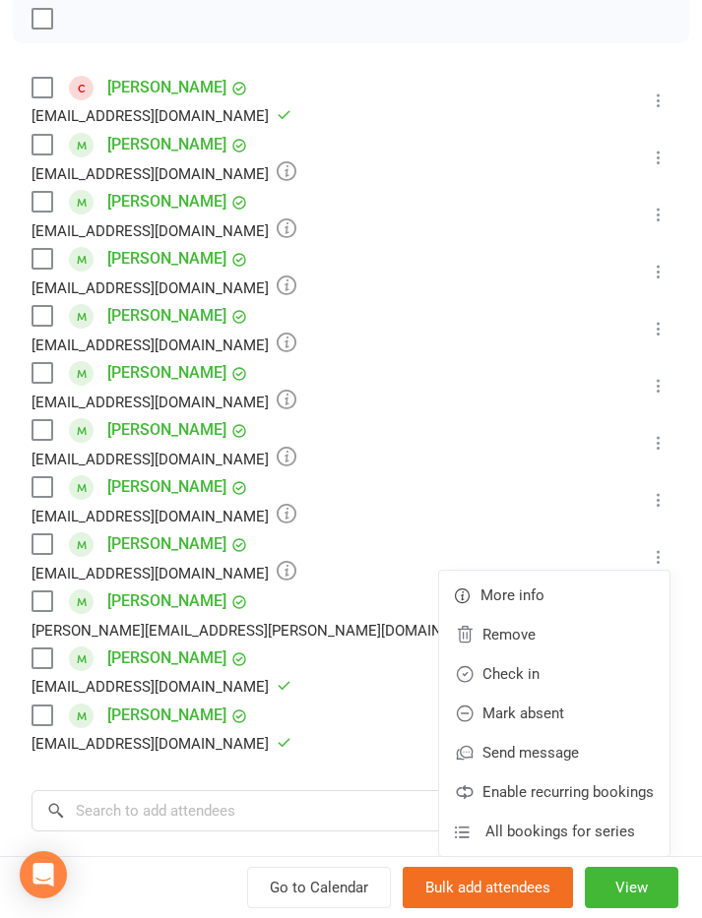
click at [562, 680] on link "Check in" at bounding box center [554, 674] width 230 height 39
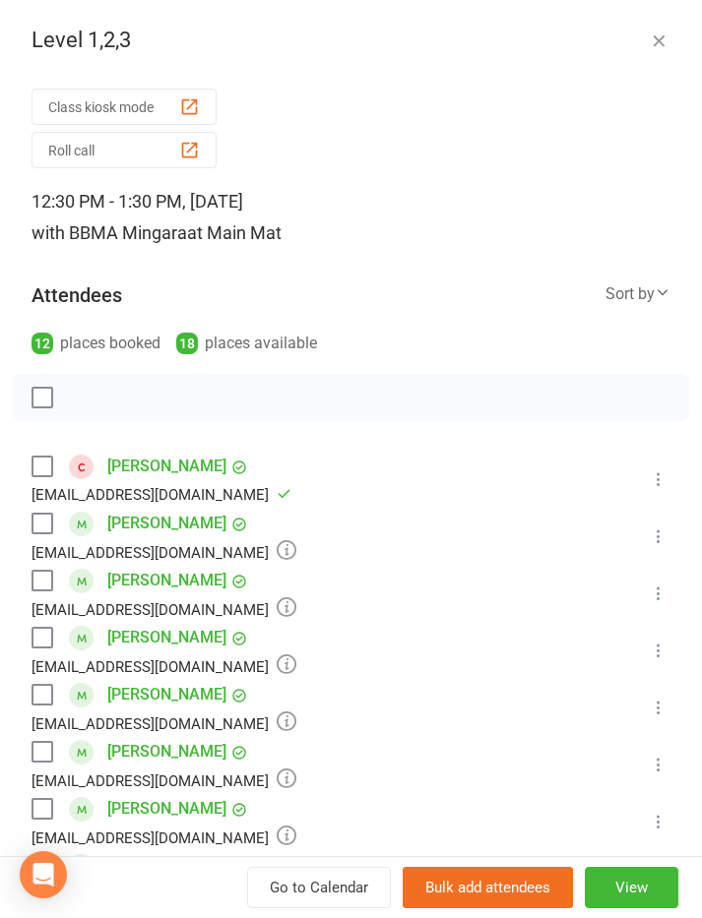
scroll to position [0, 0]
click at [657, 39] on icon "button" at bounding box center [659, 41] width 20 height 20
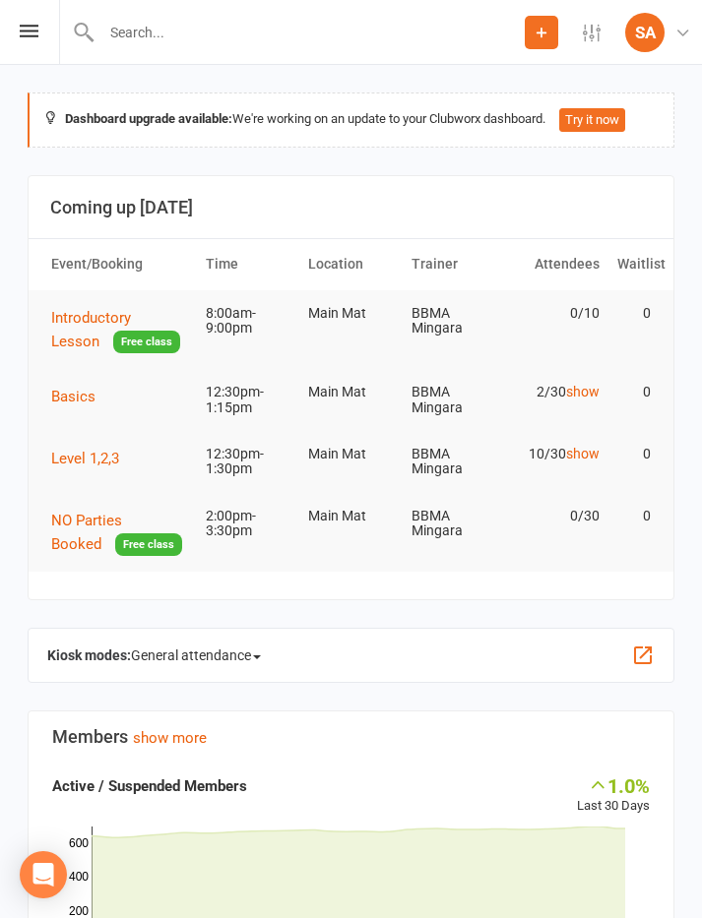
click at [71, 391] on span "Basics" at bounding box center [73, 397] width 44 height 18
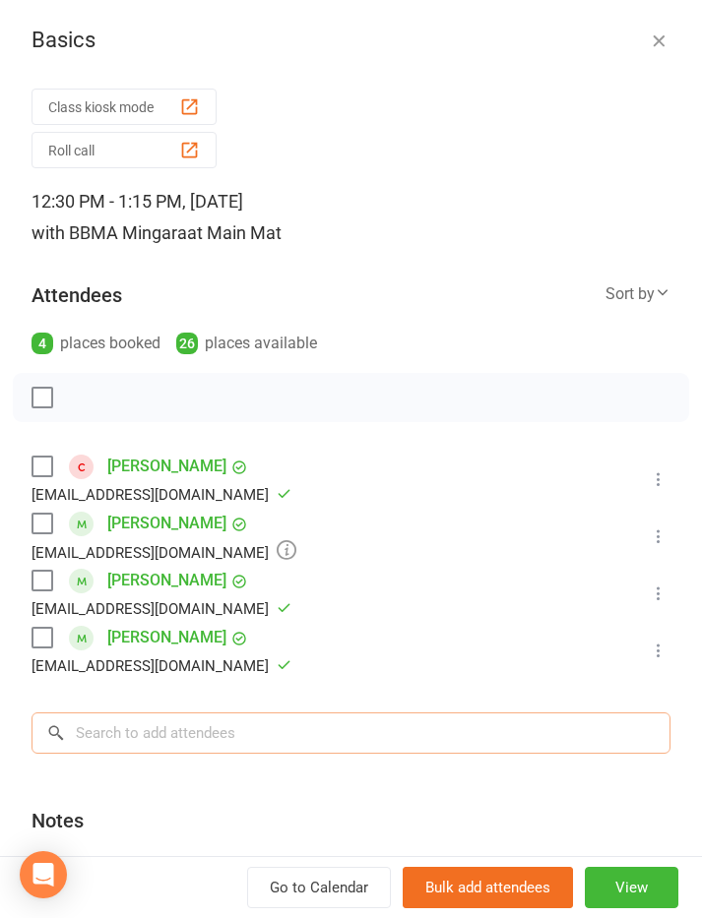
click at [375, 726] on input "search" at bounding box center [350, 733] width 639 height 41
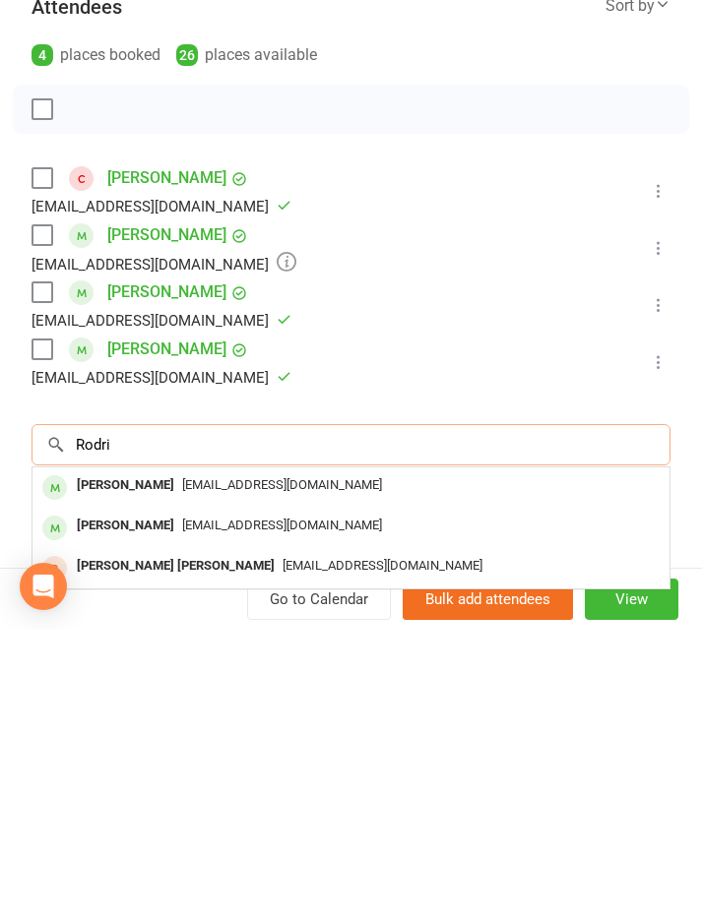
type input "Rodri"
click at [106, 760] on div "[PERSON_NAME]" at bounding box center [125, 774] width 113 height 29
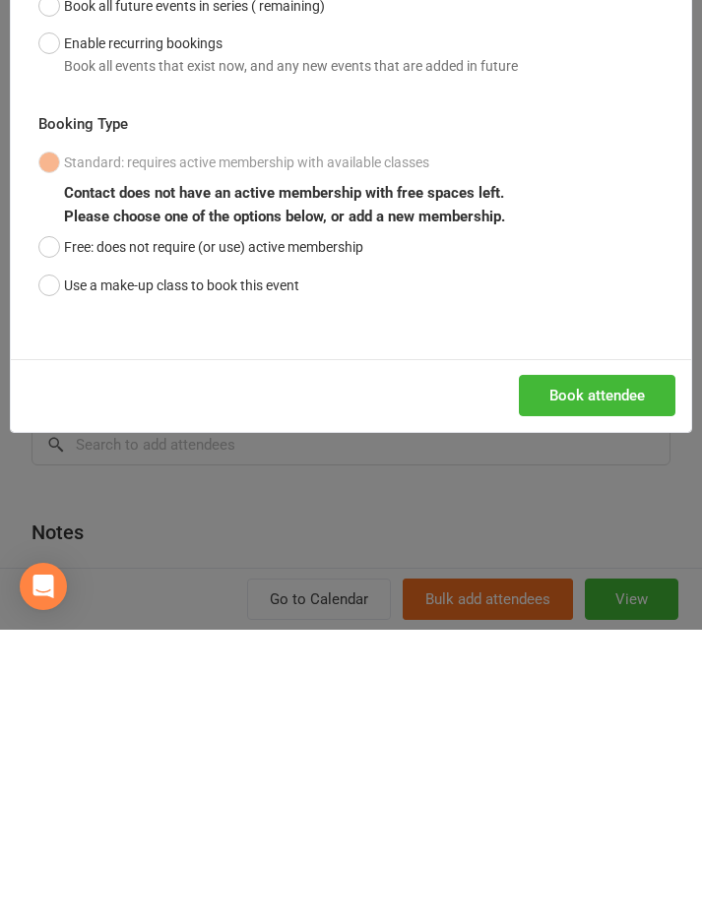
scroll to position [419, 0]
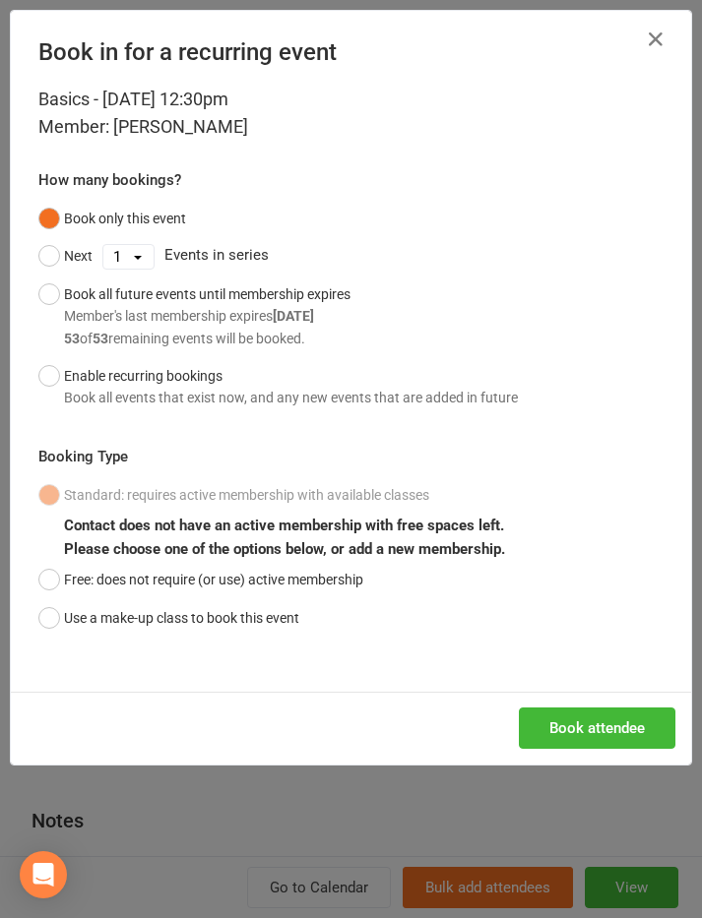
click at [53, 612] on button "Use a make-up class to book this event" at bounding box center [168, 617] width 261 height 37
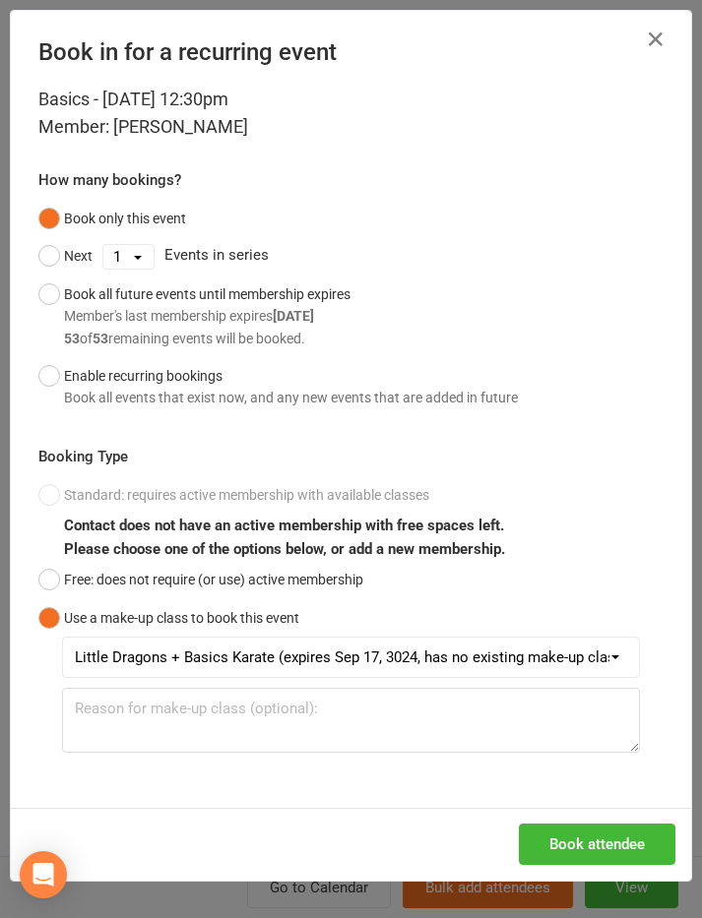
click at [587, 850] on button "Book attendee" at bounding box center [597, 844] width 157 height 41
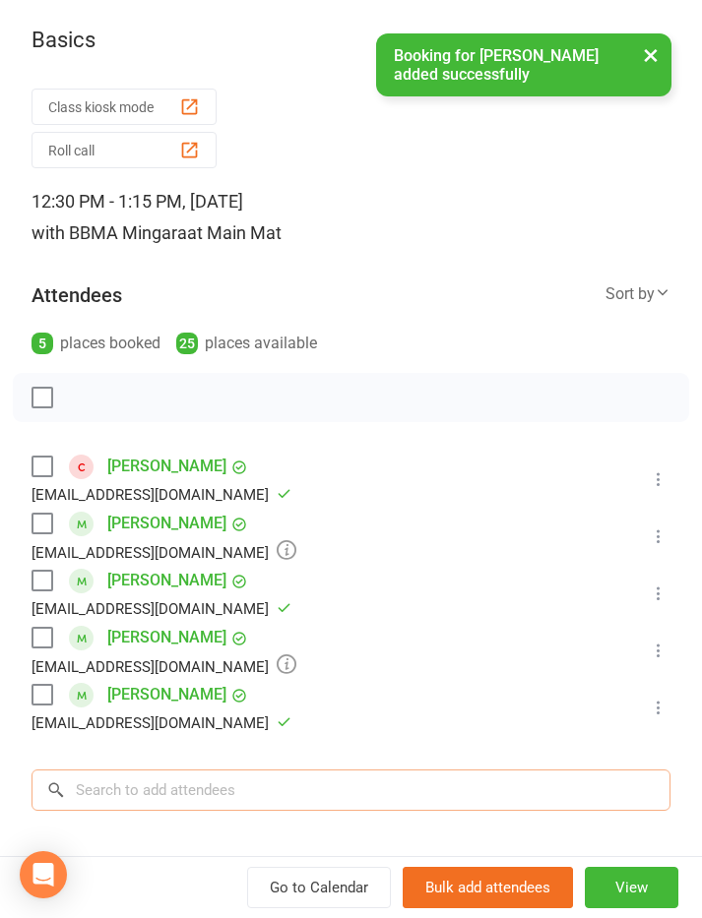
click at [151, 788] on input "search" at bounding box center [350, 790] width 639 height 41
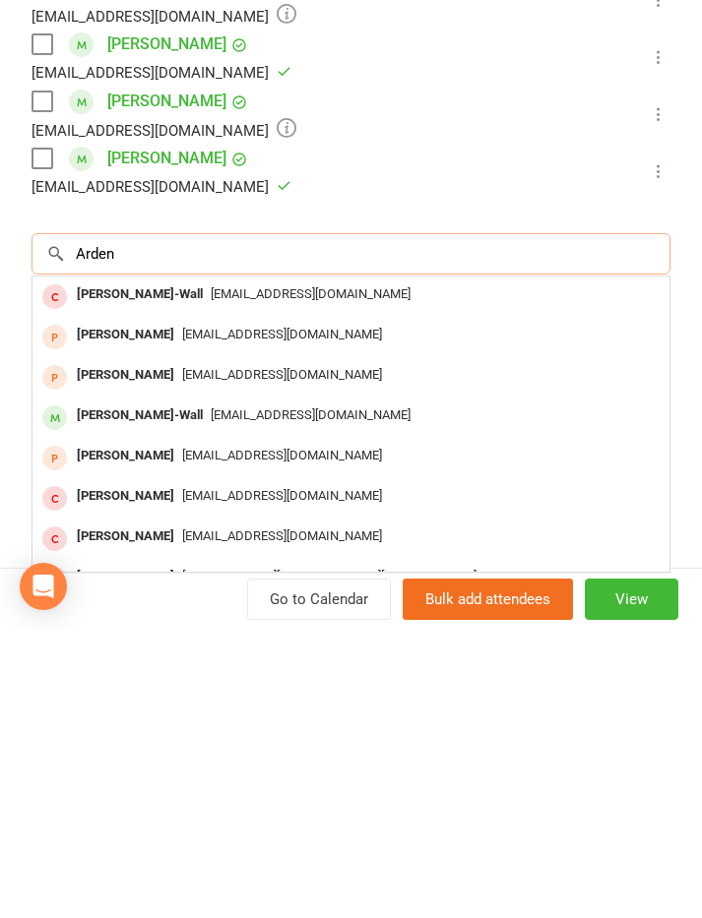
scroll to position [248, 0]
type input "Arden"
click at [119, 690] on div "[PERSON_NAME]-Wall" at bounding box center [140, 704] width 142 height 29
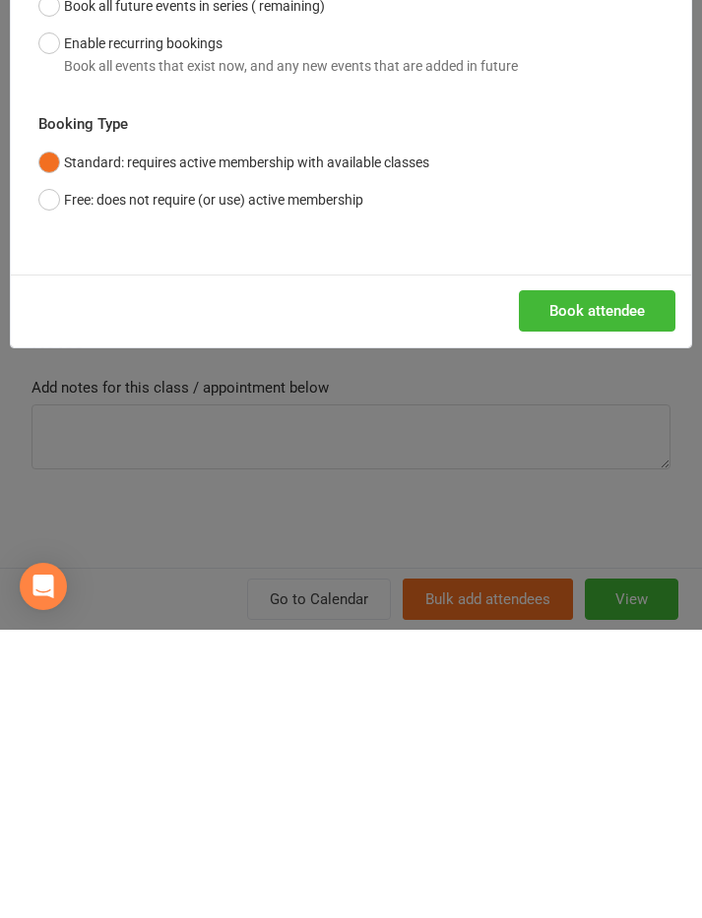
scroll to position [895, 0]
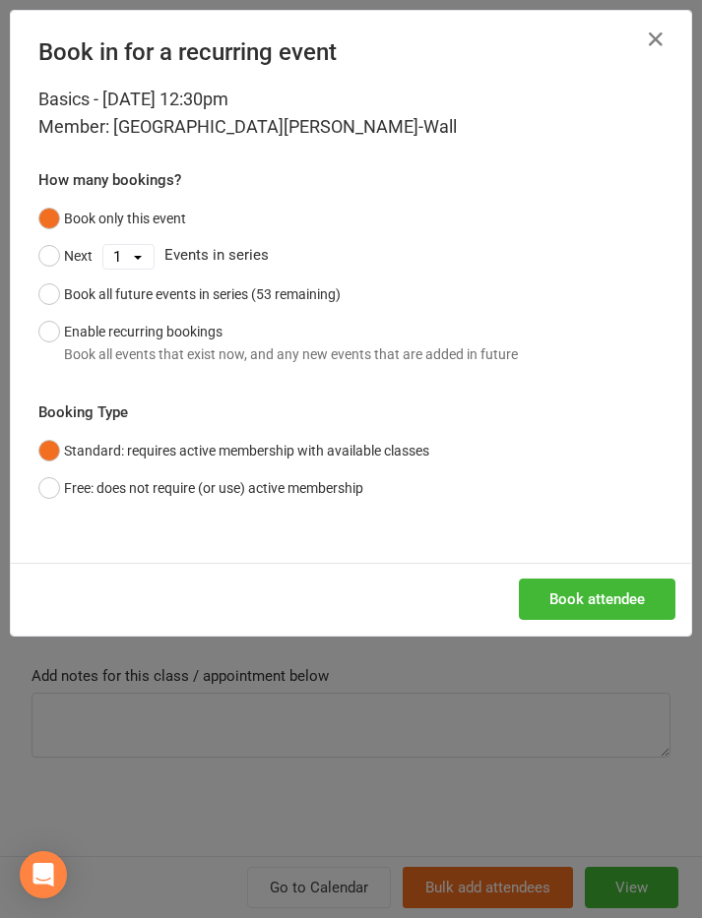
click at [594, 612] on button "Book attendee" at bounding box center [597, 599] width 157 height 41
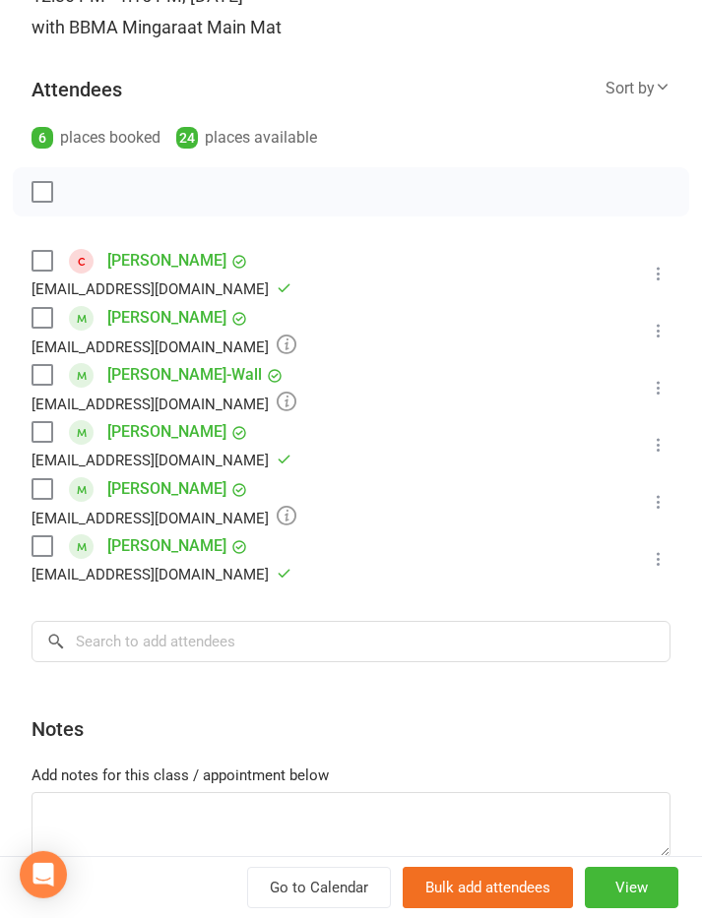
scroll to position [719, 0]
click at [656, 389] on icon at bounding box center [659, 388] width 20 height 20
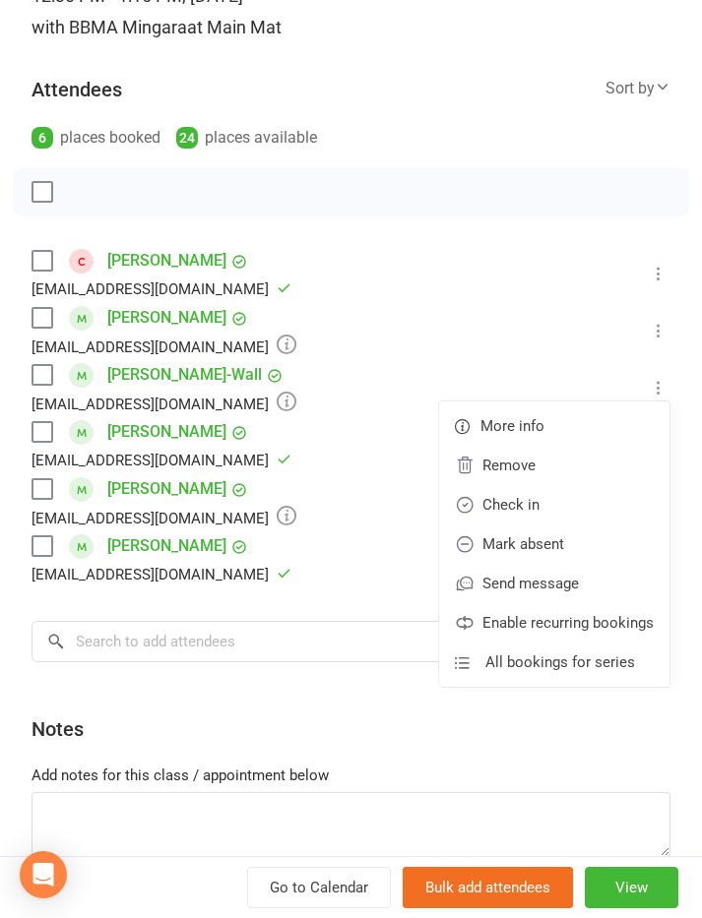
click at [552, 513] on link "Check in" at bounding box center [554, 504] width 230 height 39
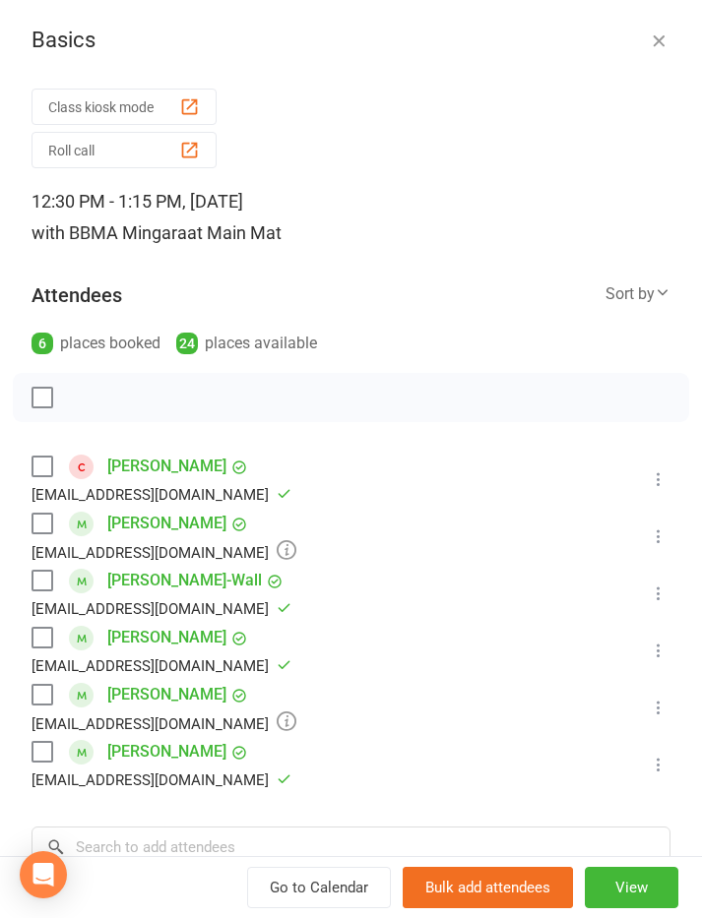
scroll to position [0, 0]
click at [647, 530] on button at bounding box center [659, 537] width 24 height 24
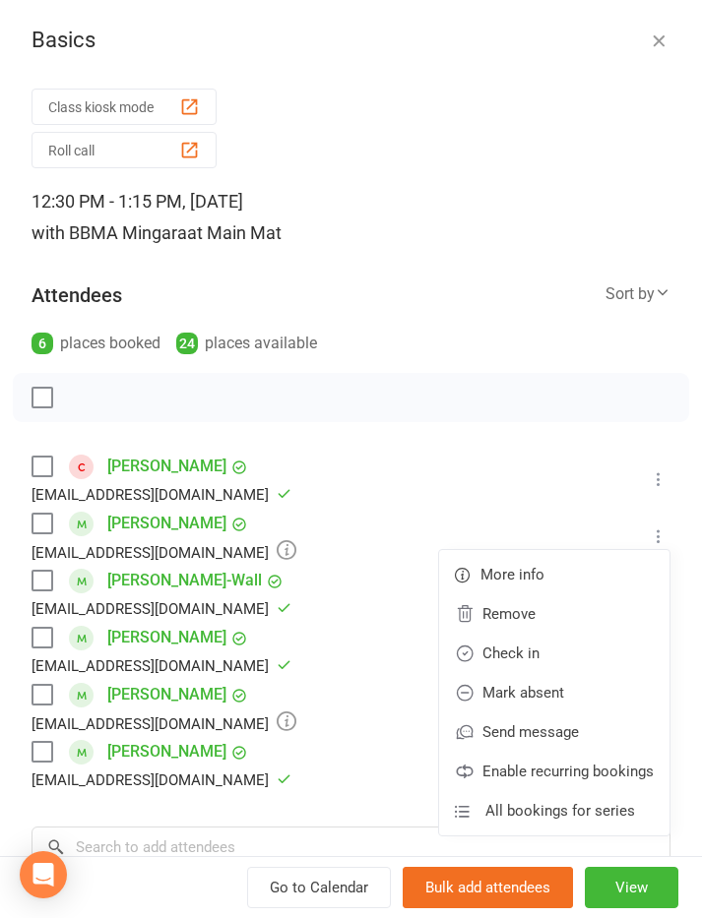
click at [555, 657] on link "Check in" at bounding box center [554, 653] width 230 height 39
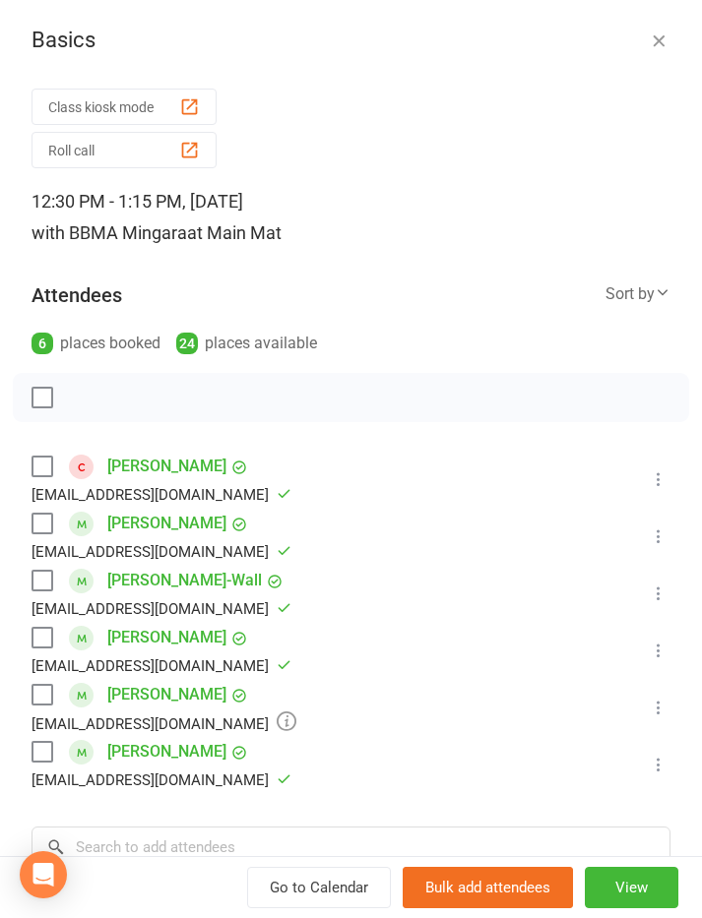
click at [660, 49] on icon "button" at bounding box center [659, 41] width 20 height 20
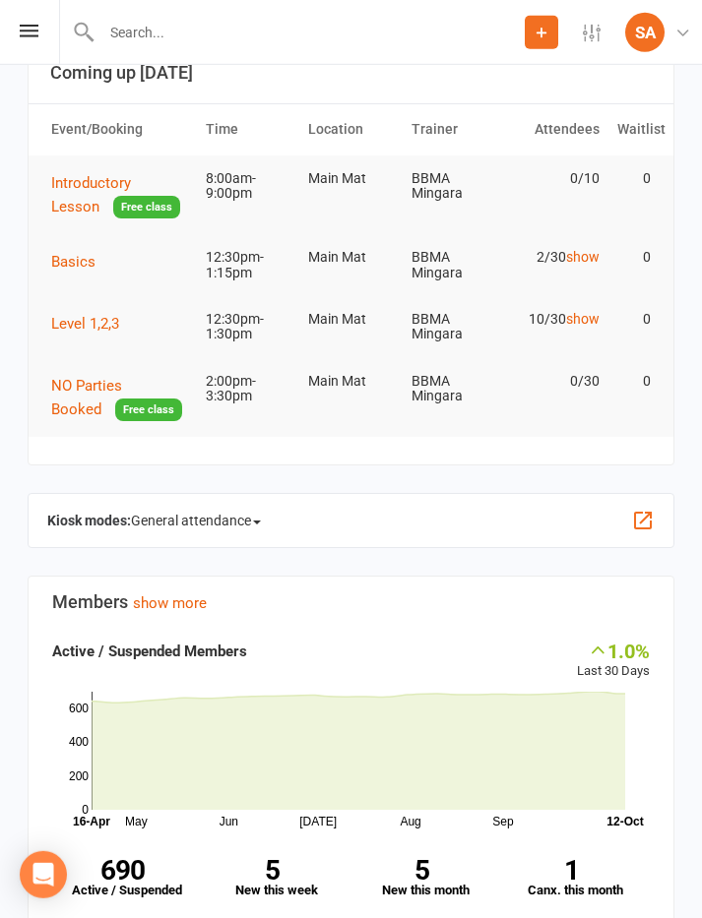
click at [87, 329] on span "Level 1,2,3" at bounding box center [85, 324] width 68 height 18
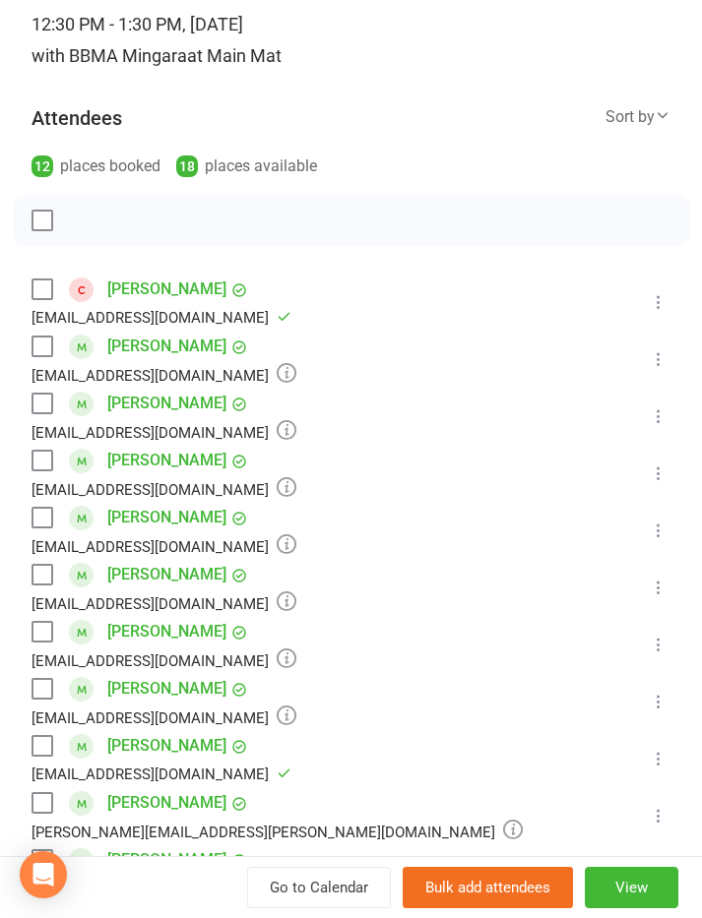
scroll to position [184, 0]
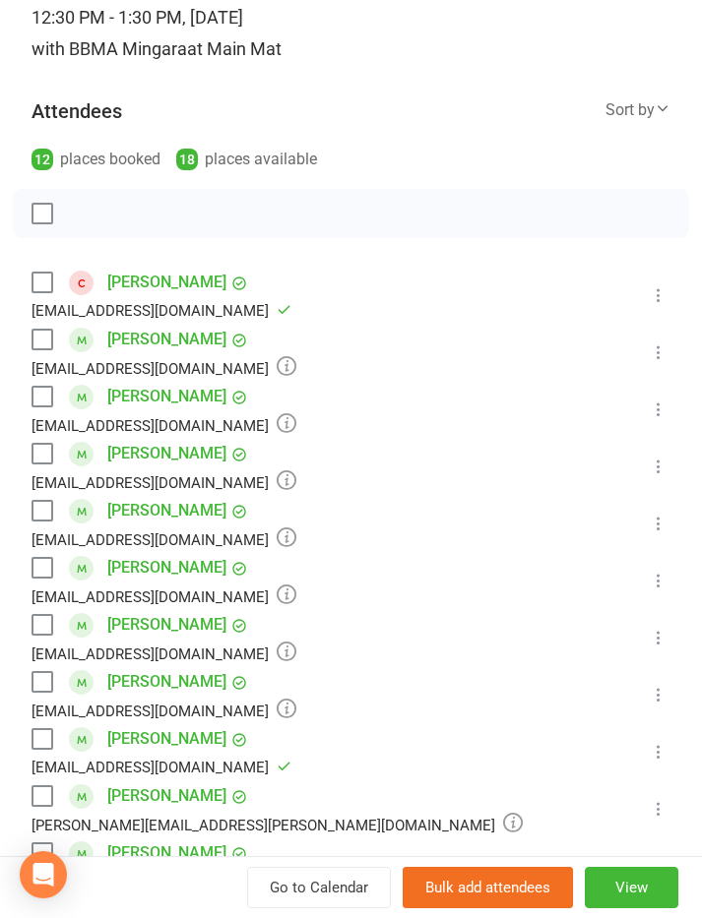
click at [660, 516] on icon at bounding box center [659, 524] width 20 height 20
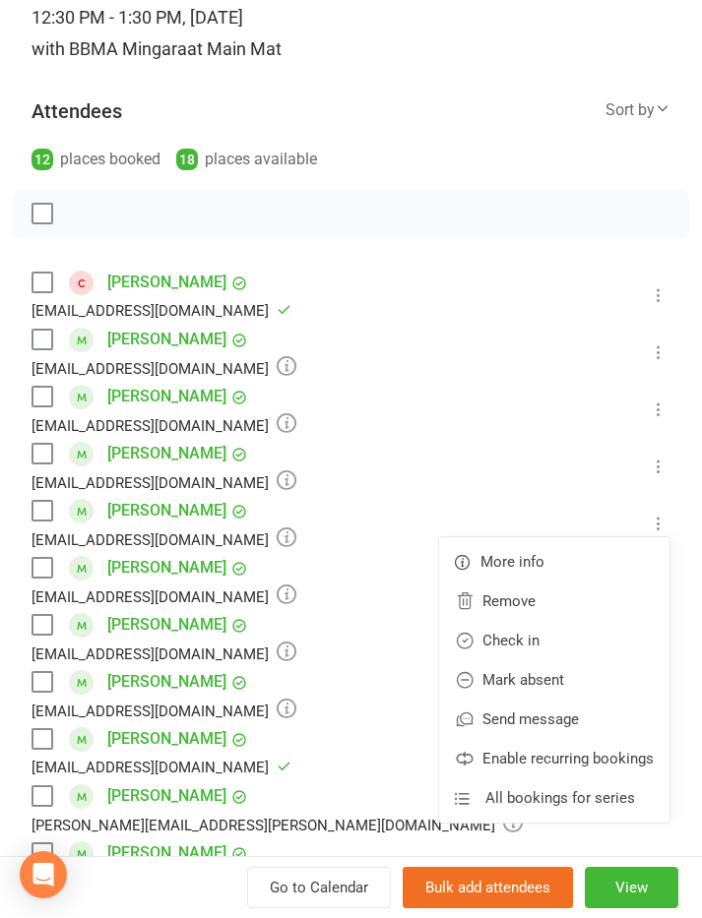
click at [562, 647] on link "Check in" at bounding box center [554, 640] width 230 height 39
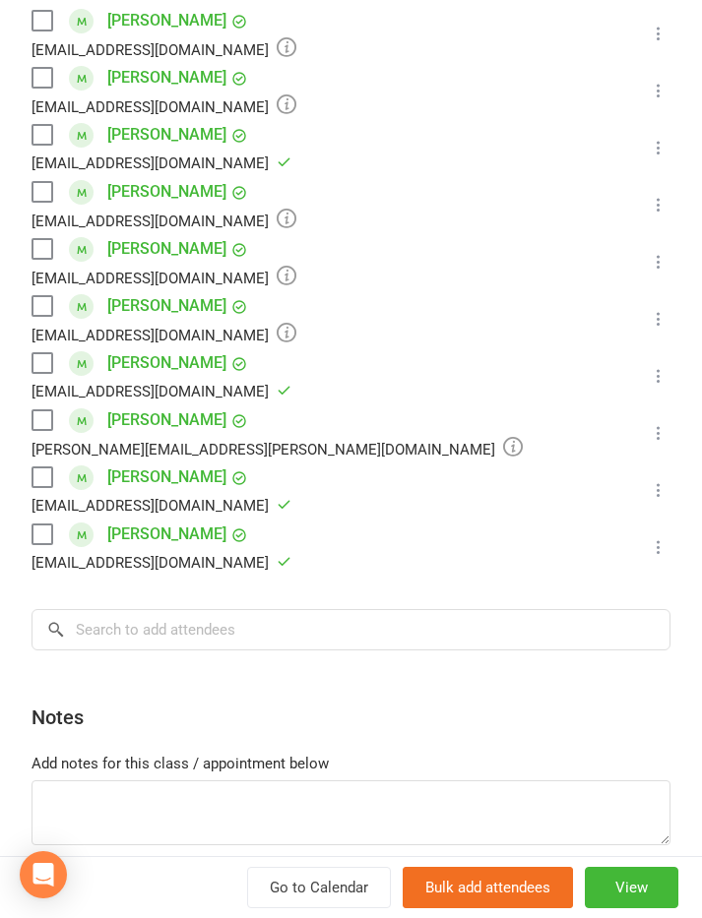
scroll to position [573, 0]
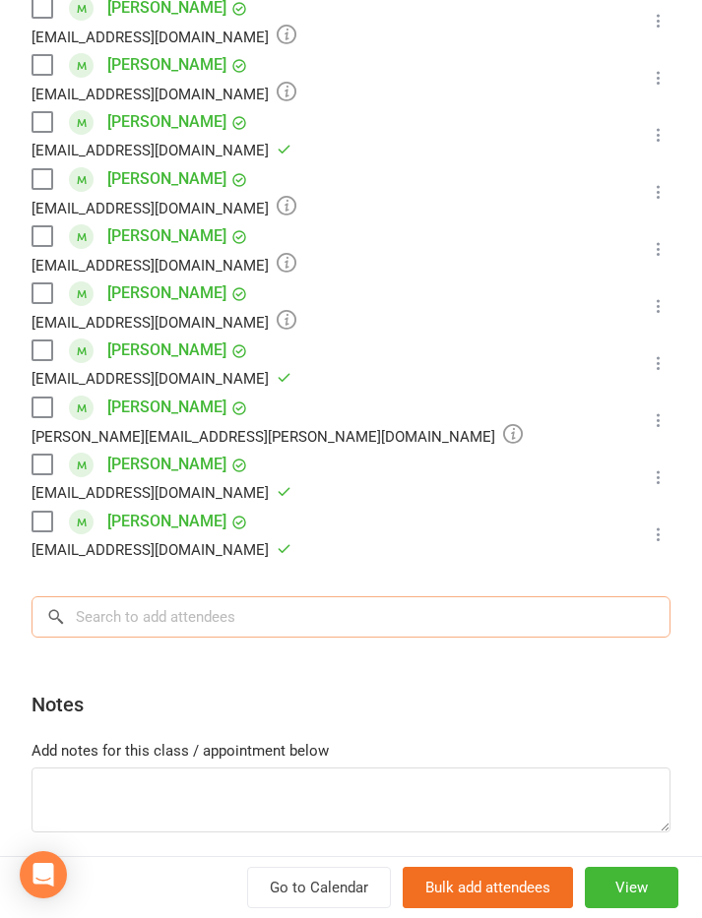
click at [115, 607] on input "search" at bounding box center [350, 617] width 639 height 41
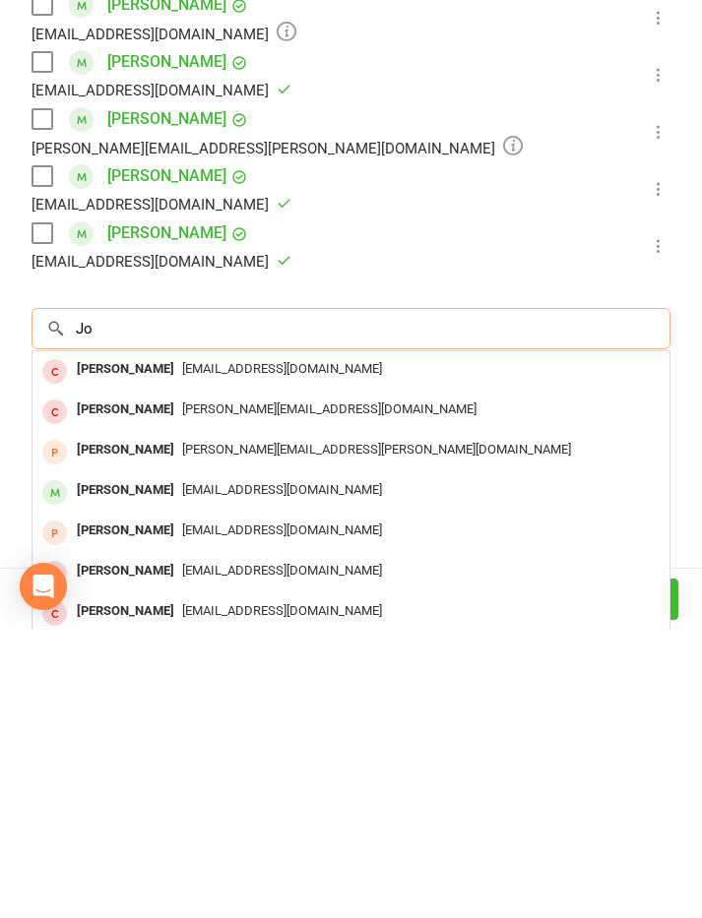
type input "J"
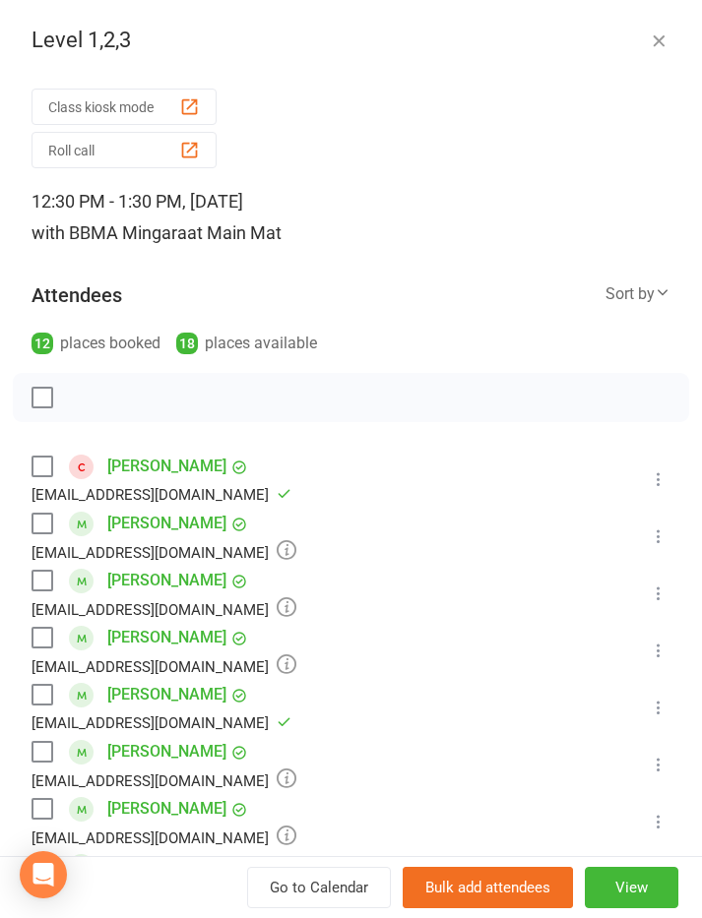
scroll to position [0, 0]
click at [662, 39] on icon "button" at bounding box center [659, 41] width 20 height 20
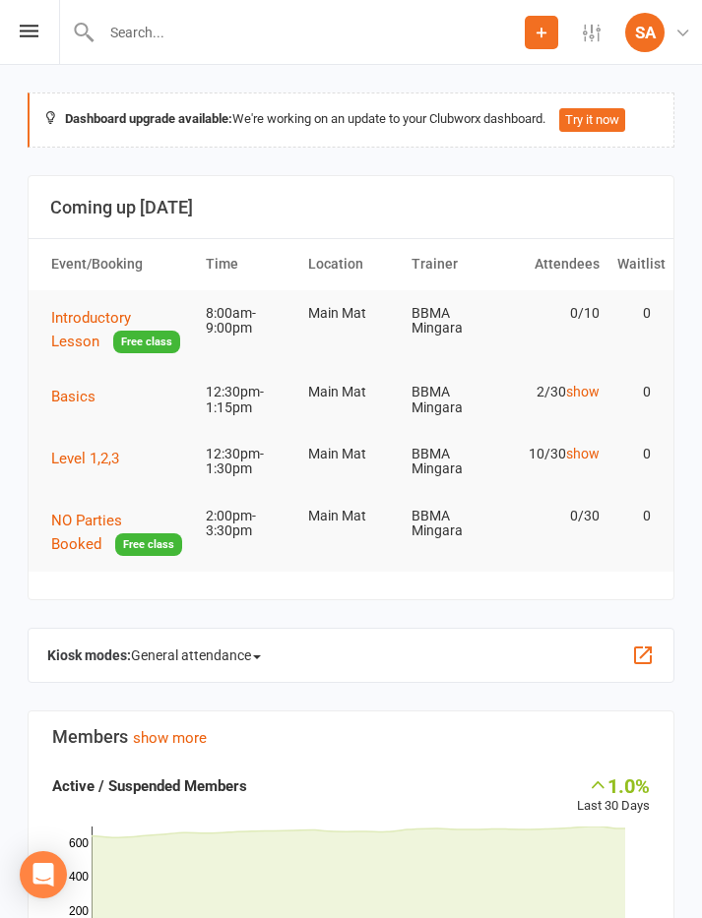
click at [82, 385] on button "Basics" at bounding box center [80, 397] width 58 height 24
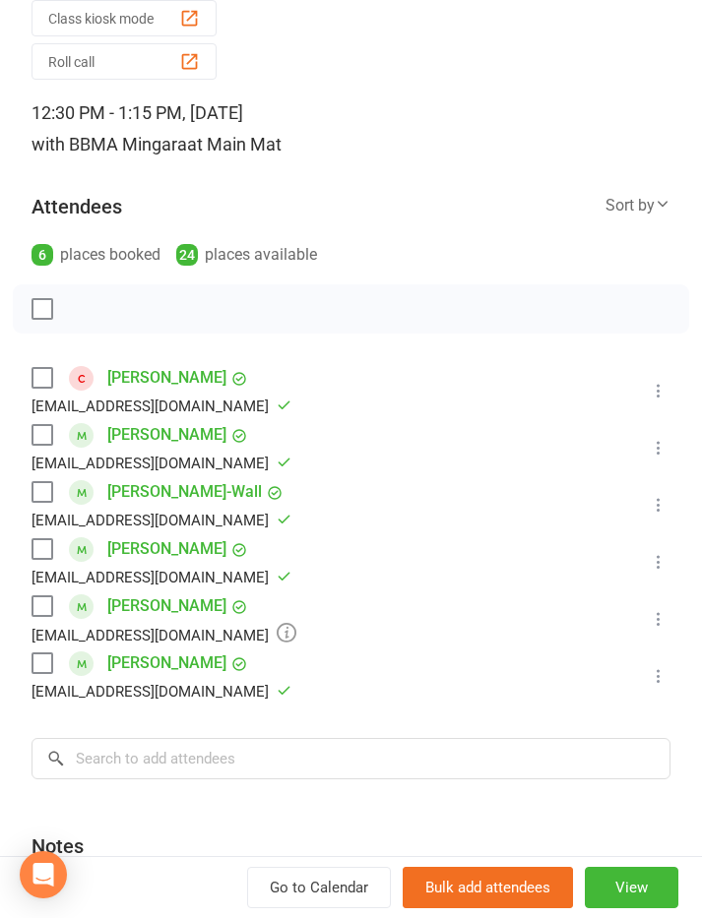
scroll to position [93, 0]
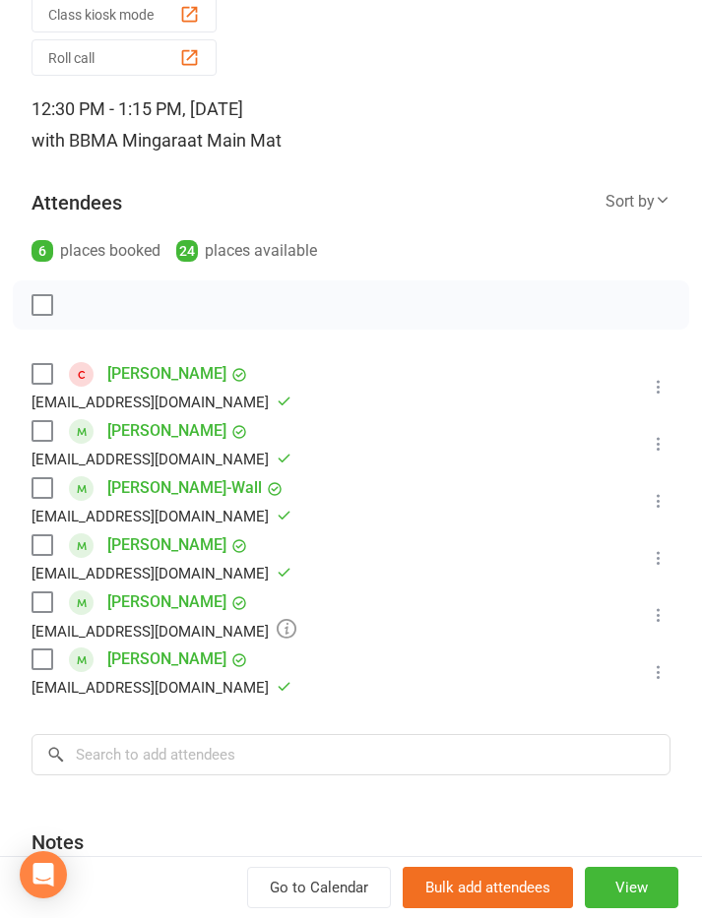
click at [161, 431] on link "[PERSON_NAME]" at bounding box center [166, 430] width 119 height 31
